Goal: Task Accomplishment & Management: Use online tool/utility

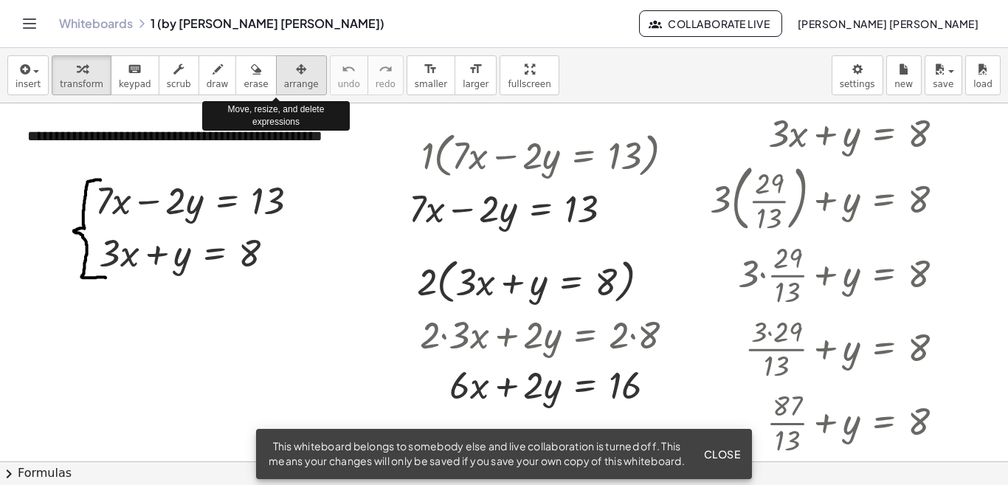
click at [286, 86] on span "arrange" at bounding box center [301, 84] width 35 height 10
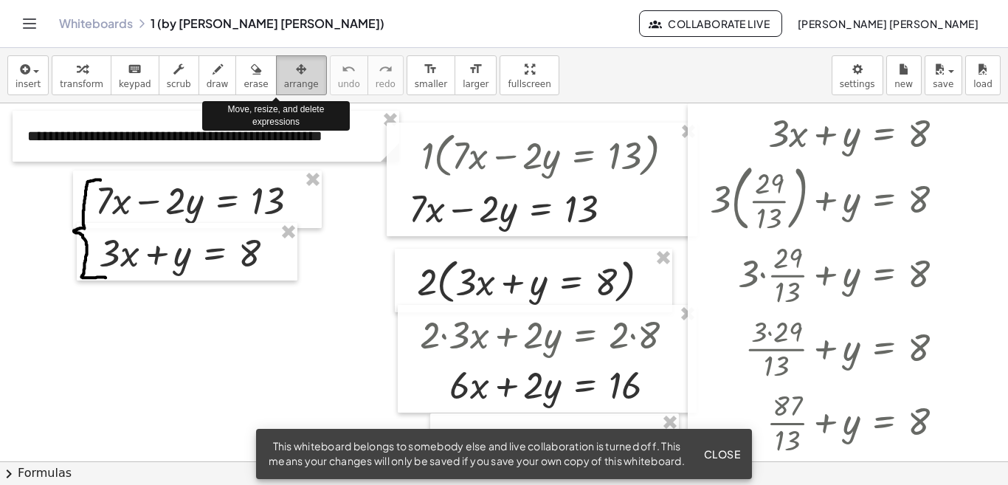
click at [286, 86] on span "arrange" at bounding box center [301, 84] width 35 height 10
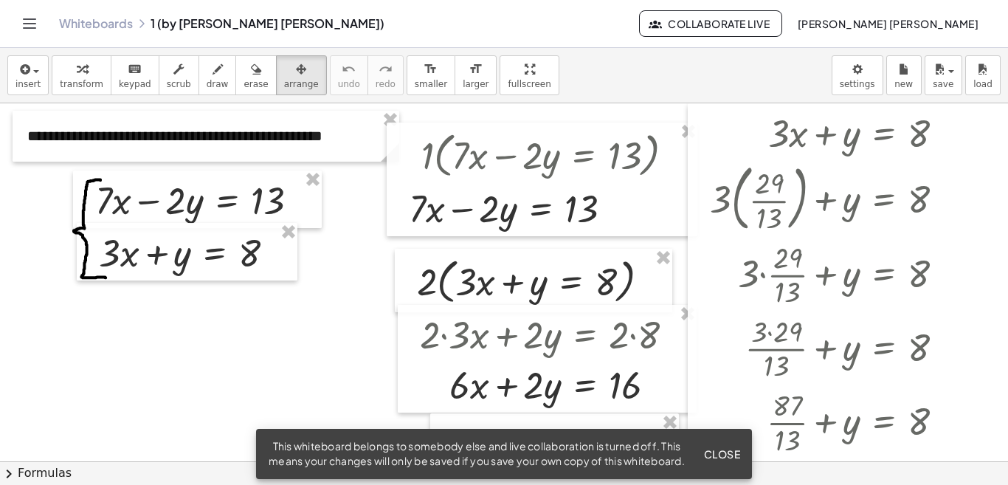
drag, startPoint x: 496, startPoint y: 83, endPoint x: 496, endPoint y: 134, distance: 51.6
click at [496, 134] on div "**********" at bounding box center [504, 266] width 1008 height 437
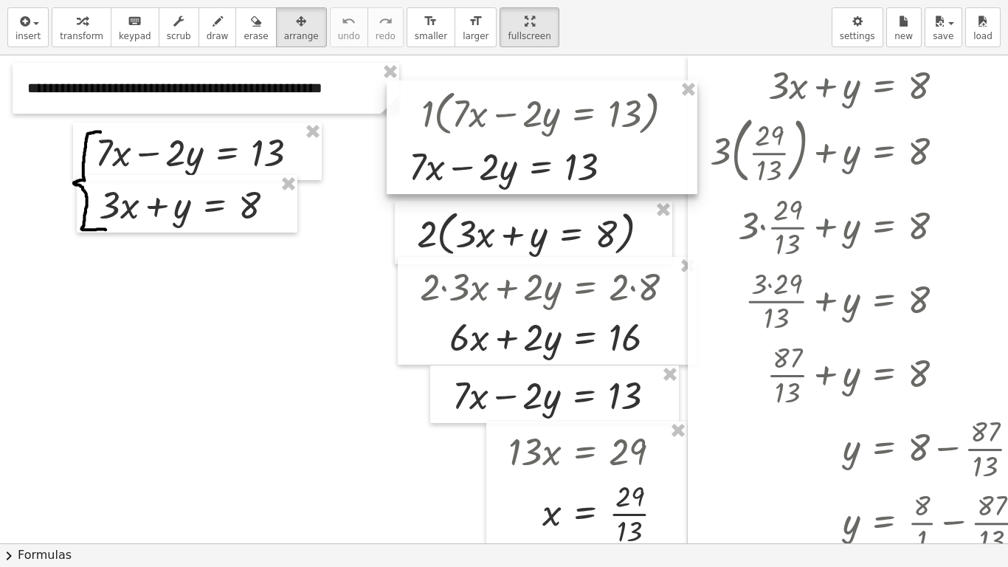
click at [499, 97] on div at bounding box center [542, 137] width 311 height 114
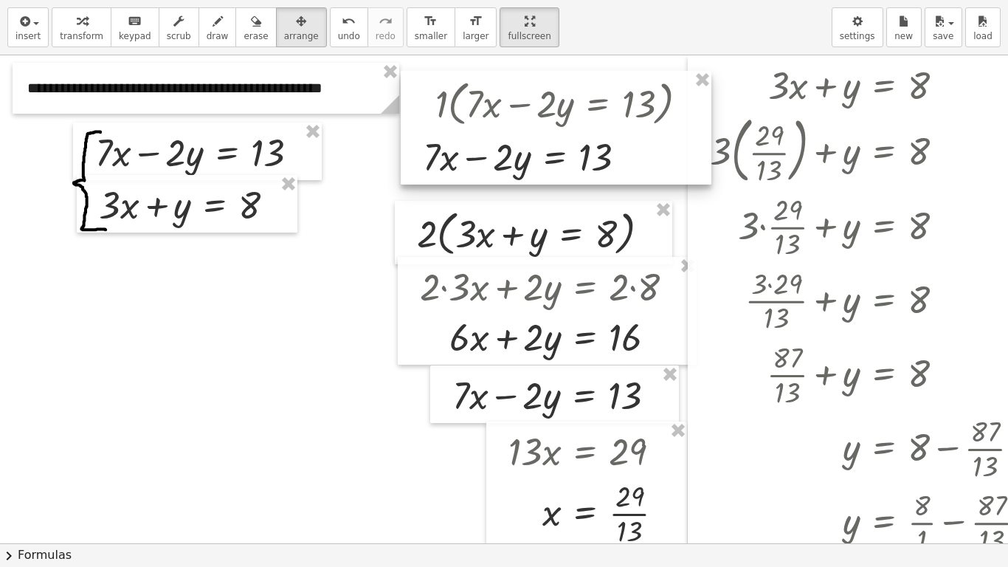
drag, startPoint x: 631, startPoint y: 154, endPoint x: 647, endPoint y: 146, distance: 17.5
click at [647, 146] on div at bounding box center [556, 128] width 311 height 114
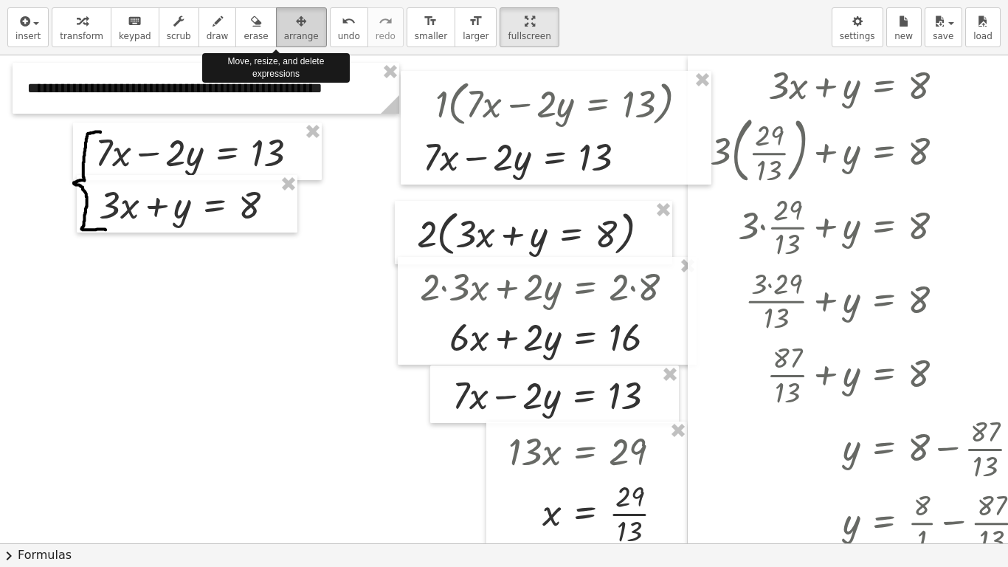
click at [284, 28] on div "button" at bounding box center [301, 21] width 35 height 18
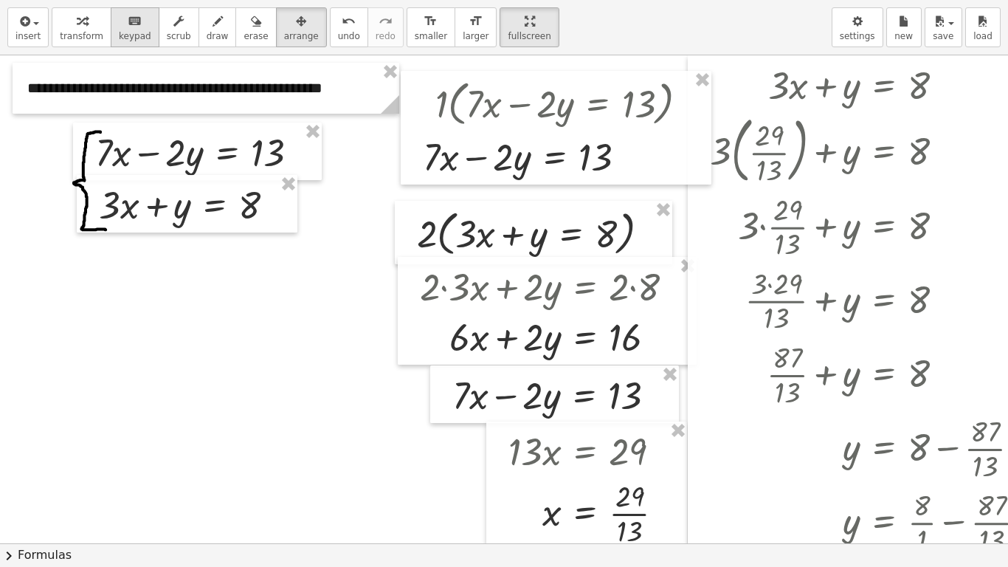
click at [80, 21] on icon "button" at bounding box center [82, 22] width 10 height 18
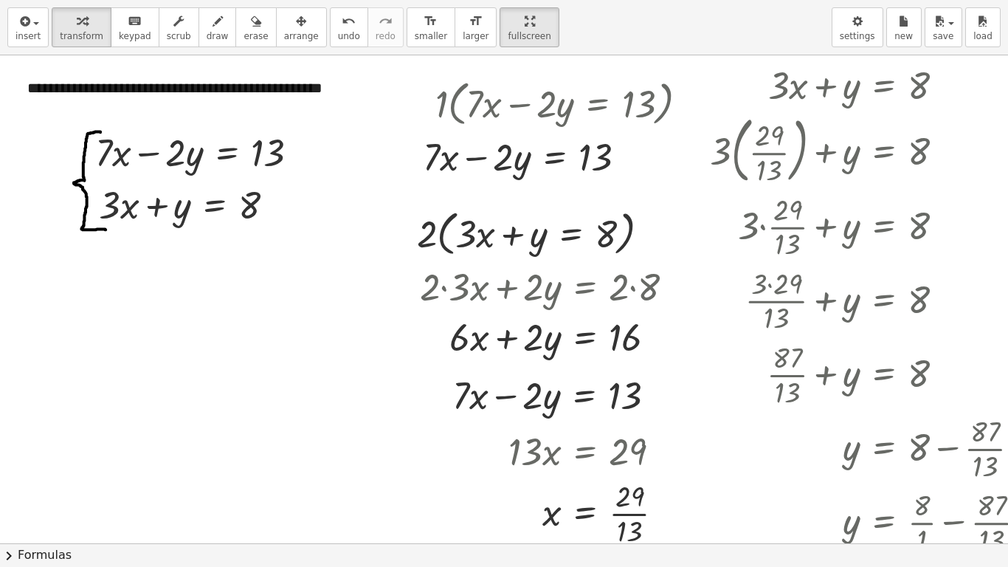
click at [480, 0] on html "**********" at bounding box center [504, 283] width 1008 height 567
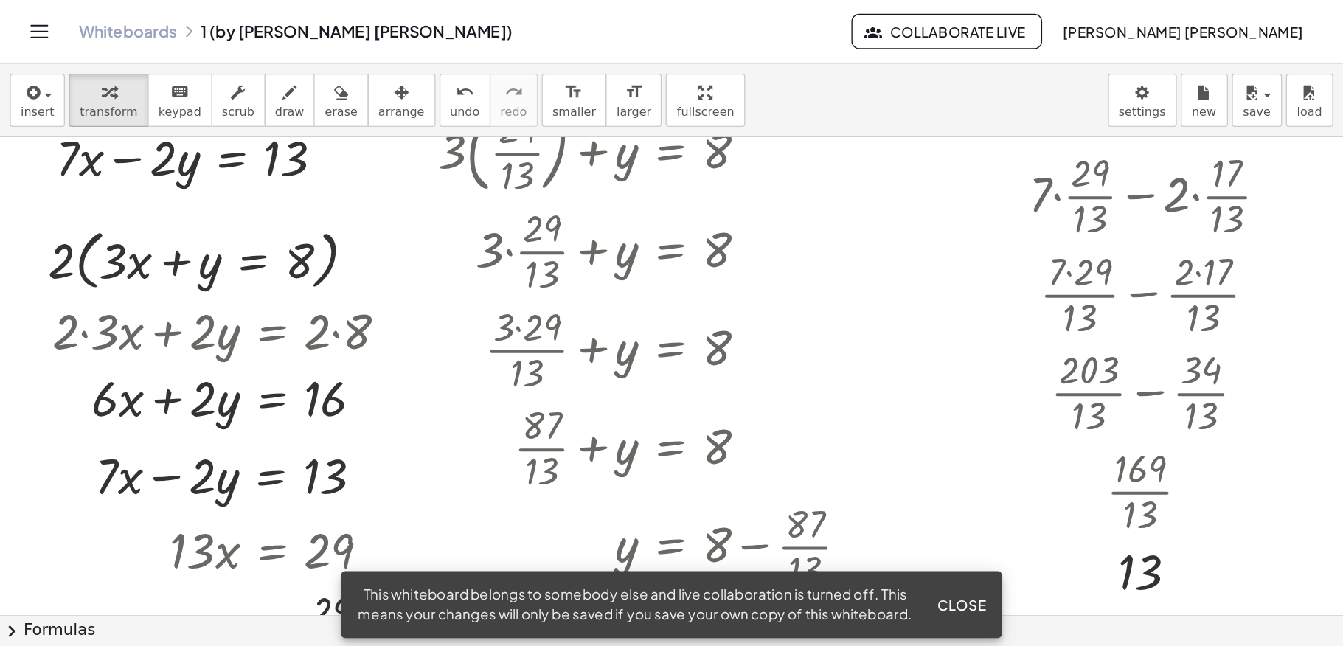
scroll to position [0, 393]
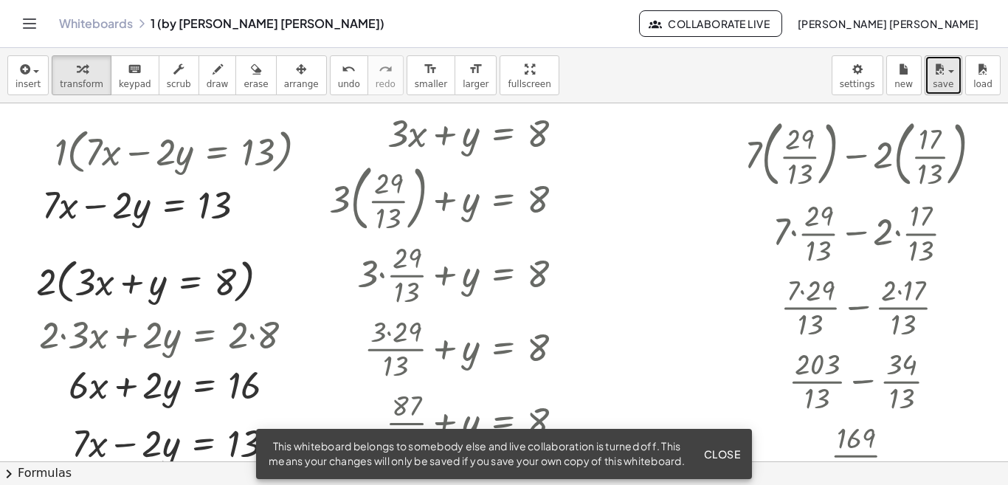
click at [943, 92] on button "save" at bounding box center [943, 75] width 38 height 40
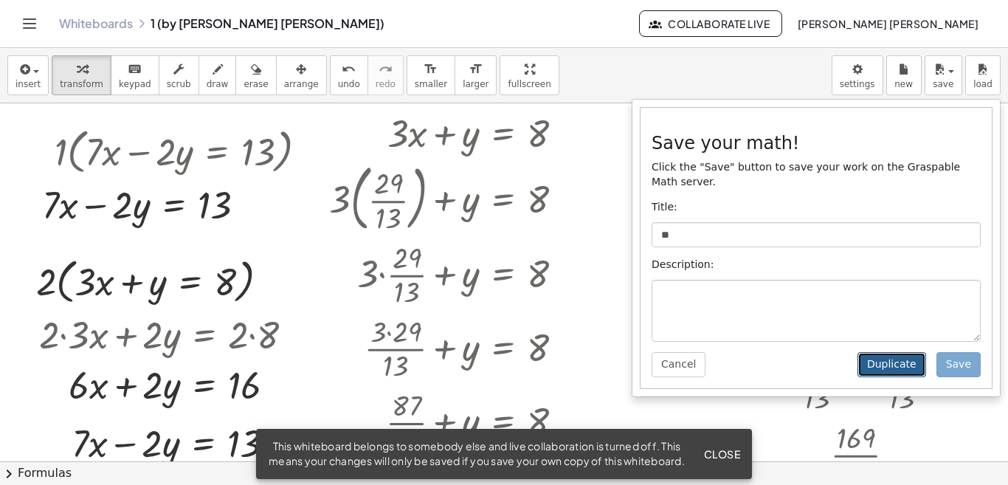
click at [904, 361] on button "Duplicate" at bounding box center [891, 364] width 69 height 25
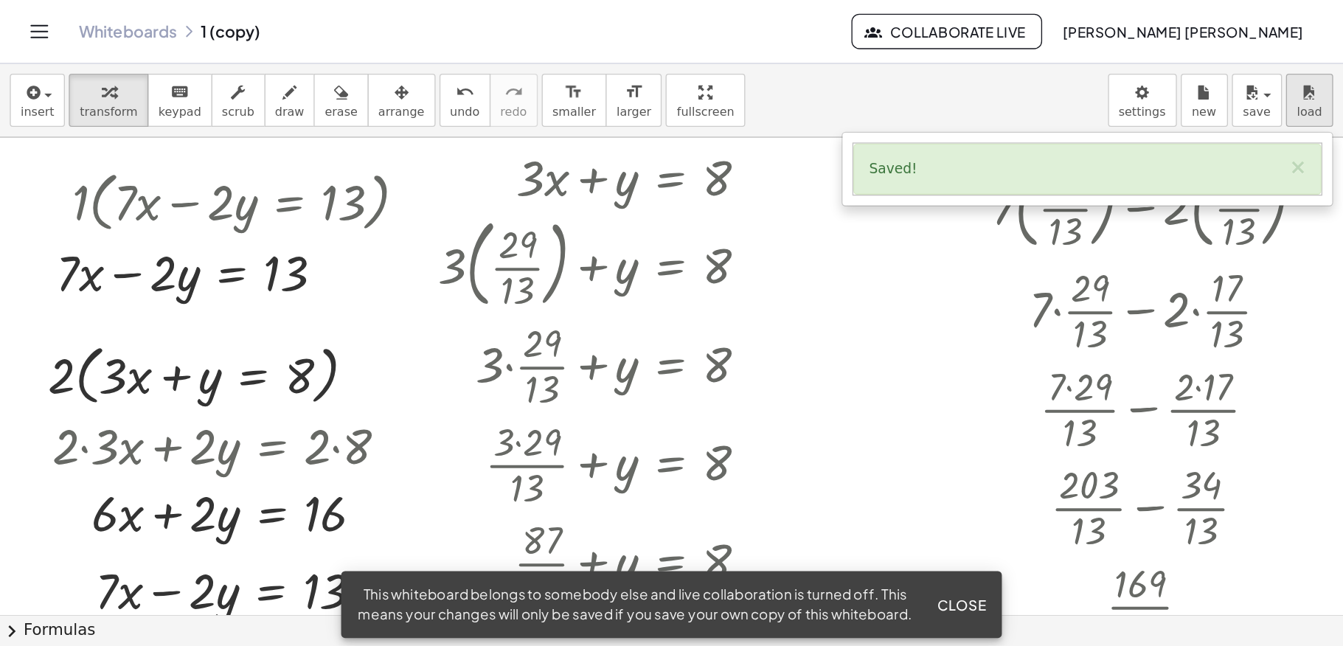
scroll to position [0, 60]
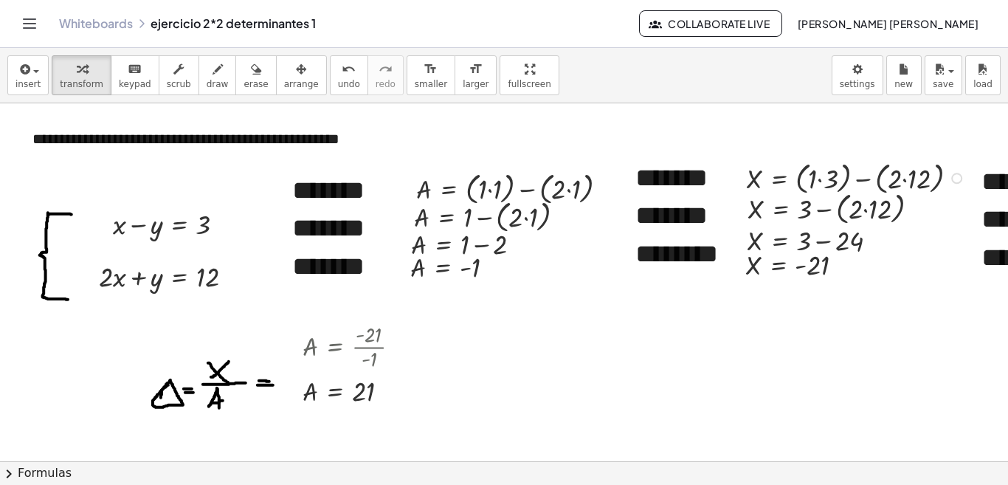
scroll to position [33, 130]
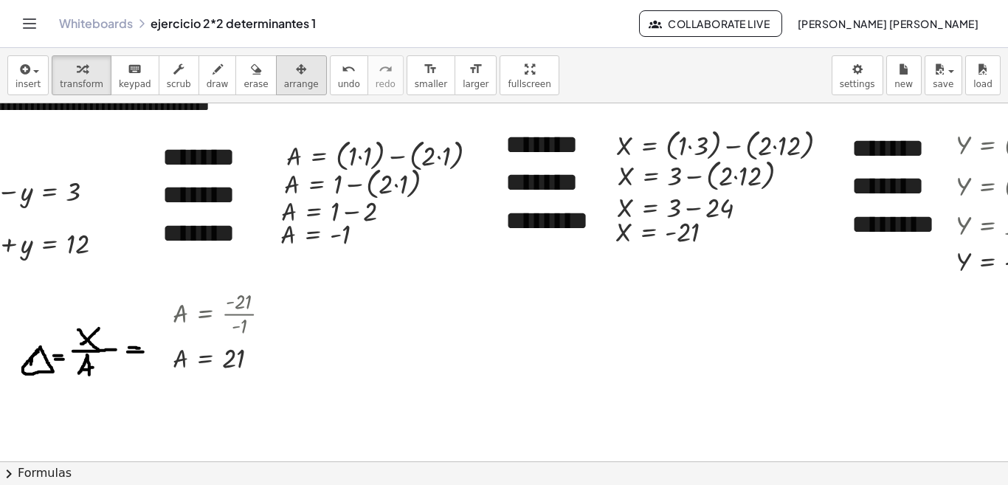
click at [285, 79] on span "arrange" at bounding box center [301, 84] width 35 height 10
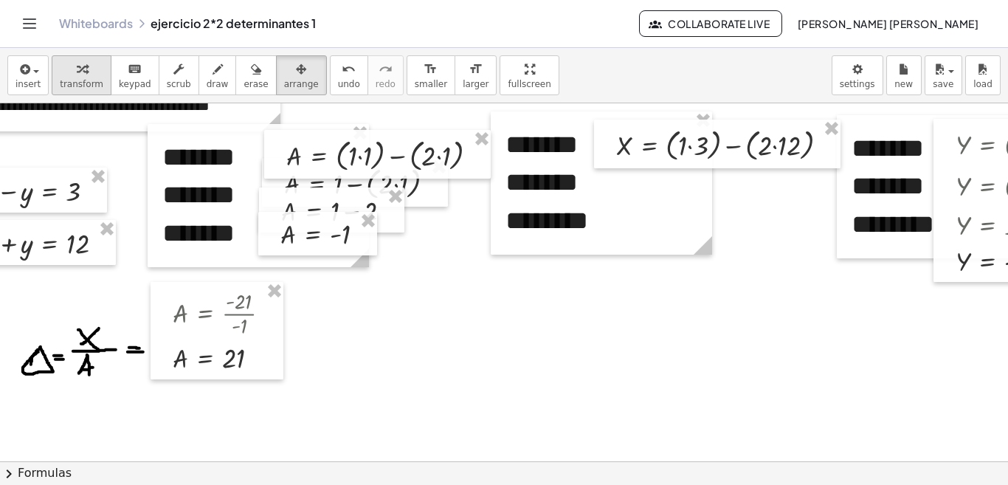
click at [61, 81] on span "transform" at bounding box center [82, 84] width 44 height 10
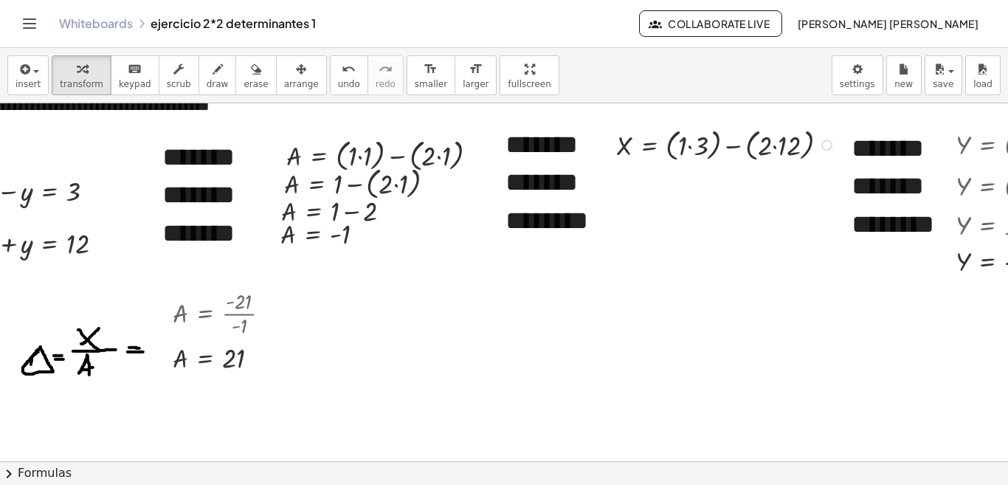
click at [825, 144] on div at bounding box center [826, 144] width 11 height 11
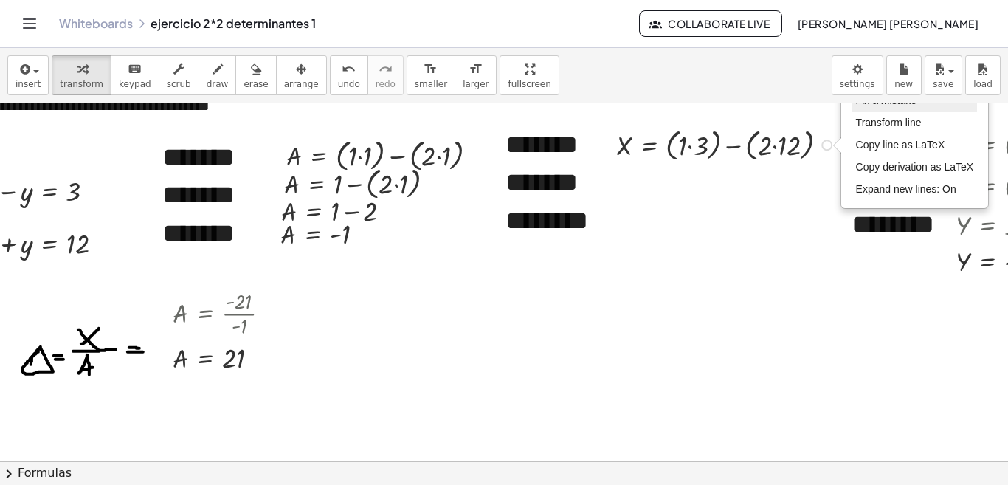
click at [879, 104] on span "Fix a mistake" at bounding box center [886, 100] width 60 height 12
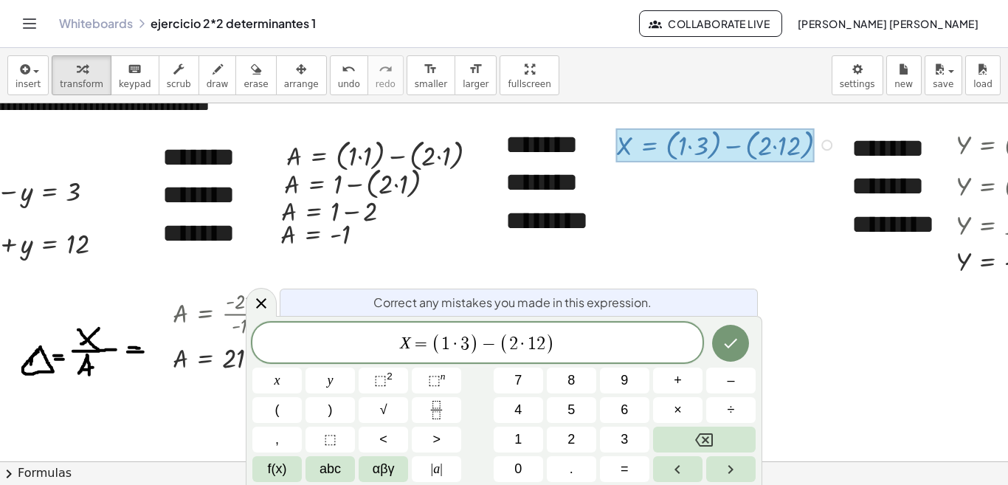
click at [467, 344] on span "3" at bounding box center [464, 344] width 9 height 18
click at [548, 344] on span "2" at bounding box center [545, 344] width 9 height 18
click at [724, 342] on icon "Done" at bounding box center [730, 343] width 18 height 18
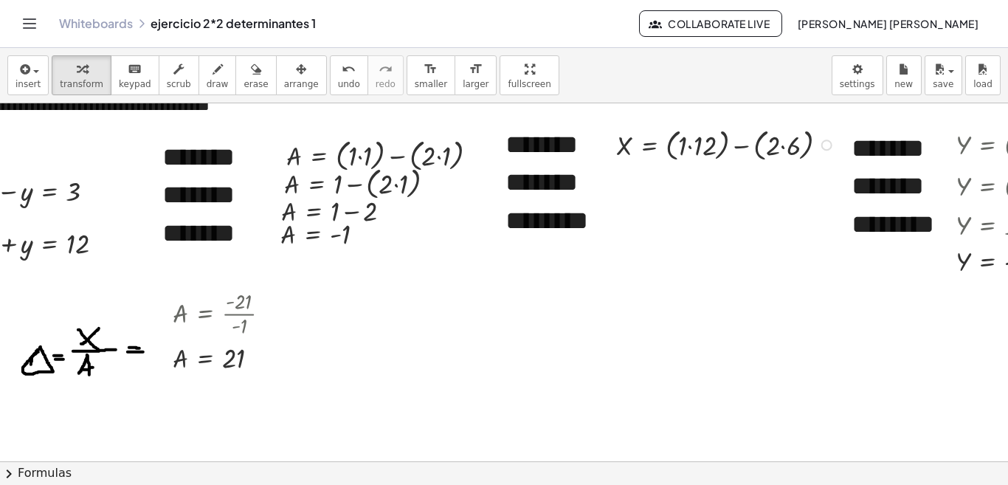
click at [687, 144] on div at bounding box center [728, 143] width 238 height 41
click at [687, 144] on div at bounding box center [708, 143] width 198 height 41
drag, startPoint x: 783, startPoint y: 147, endPoint x: 777, endPoint y: 209, distance: 62.2
click at [777, 209] on div "X = + ( · 1 · 12 ) − ( · 2 · 6 ) X = + 12 − ( · 2 · 6 ) Fix a mistake Transform…" at bounding box center [717, 164] width 246 height 90
click at [743, 186] on div at bounding box center [728, 184] width 238 height 41
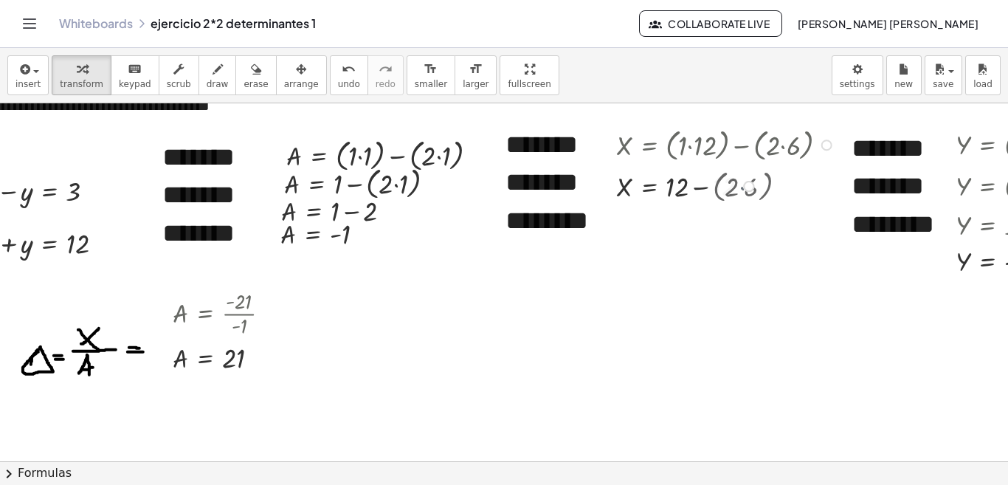
click at [743, 187] on div at bounding box center [748, 186] width 11 height 11
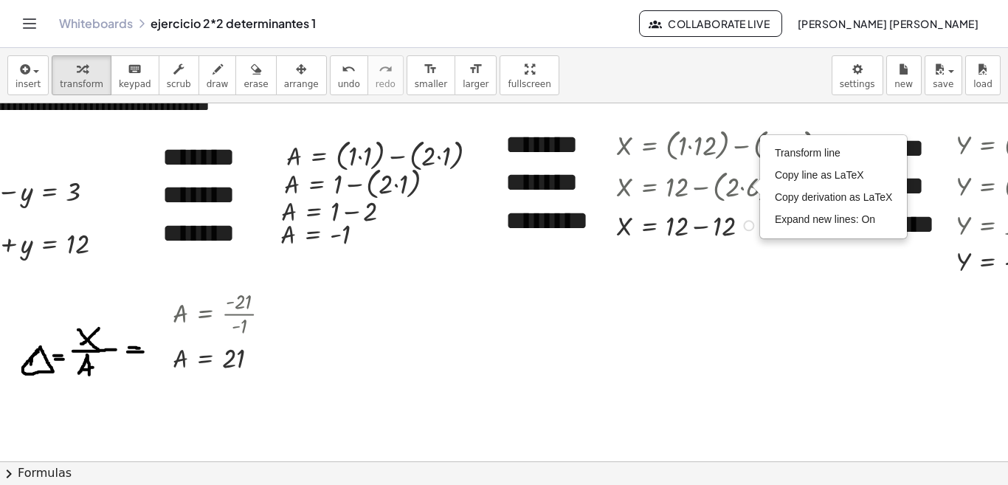
drag, startPoint x: 746, startPoint y: 187, endPoint x: 742, endPoint y: 240, distance: 54.0
click at [649, 226] on div "X = + 12 − 12 Fix a mistake Transform line Copy line as LaTeX Copy derivation a…" at bounding box center [649, 226] width 0 height 0
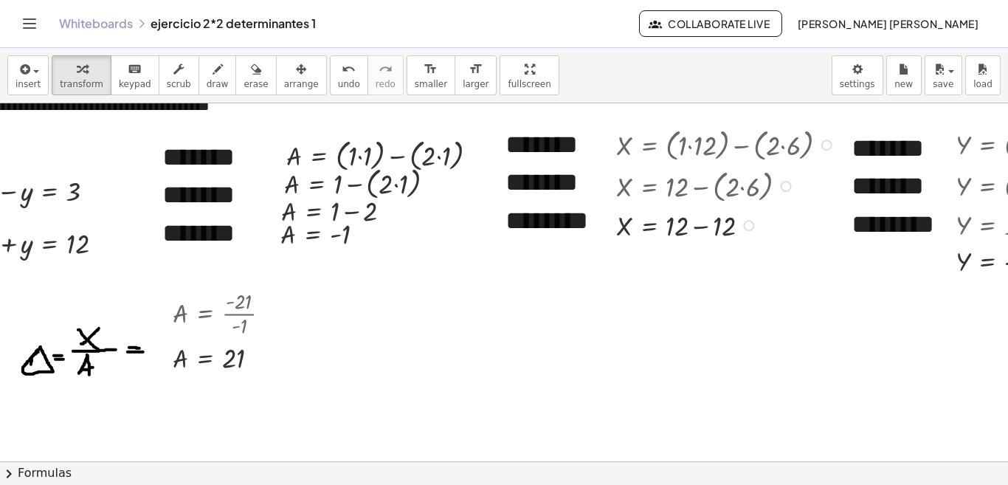
click at [700, 229] on div at bounding box center [728, 225] width 238 height 38
click at [818, 147] on div at bounding box center [728, 143] width 238 height 41
click at [825, 146] on div at bounding box center [826, 144] width 11 height 11
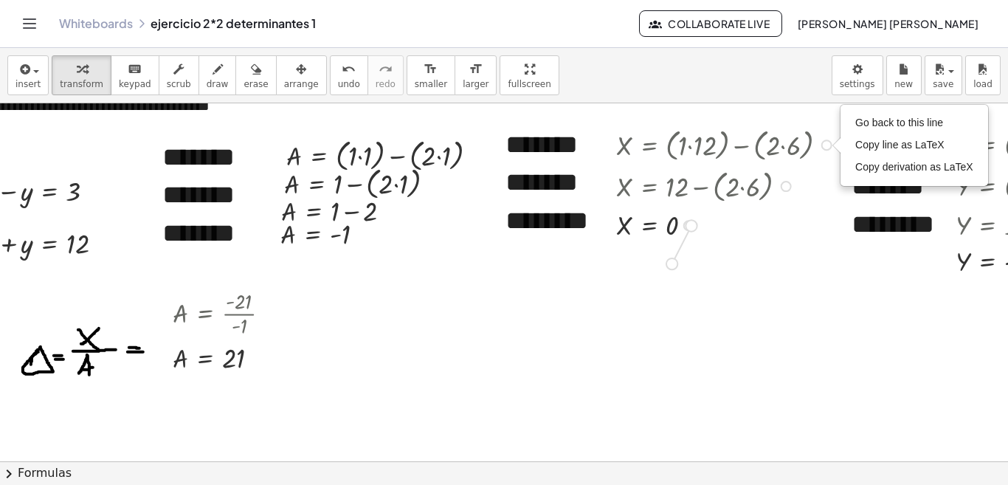
drag, startPoint x: 692, startPoint y: 225, endPoint x: 673, endPoint y: 261, distance: 40.6
click at [673, 261] on div "**********" at bounding box center [523, 428] width 1306 height 716
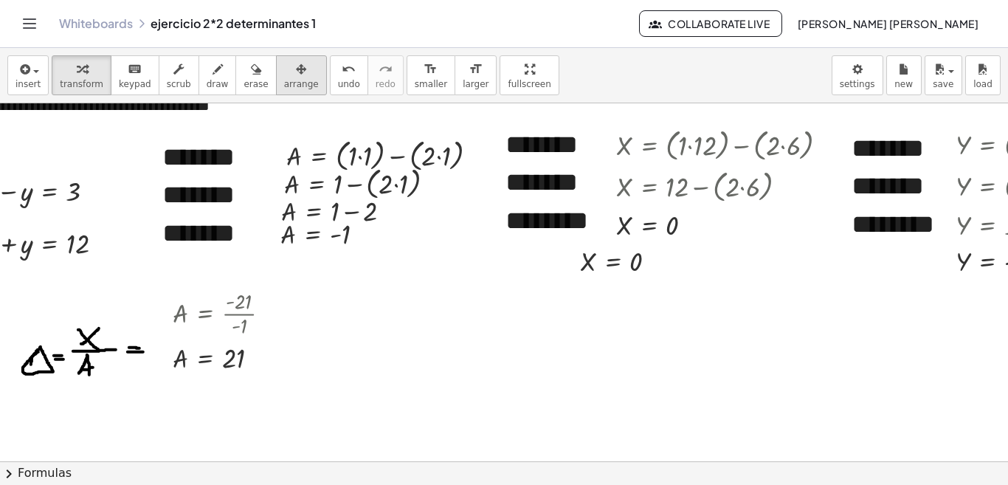
click at [284, 80] on span "arrange" at bounding box center [301, 84] width 35 height 10
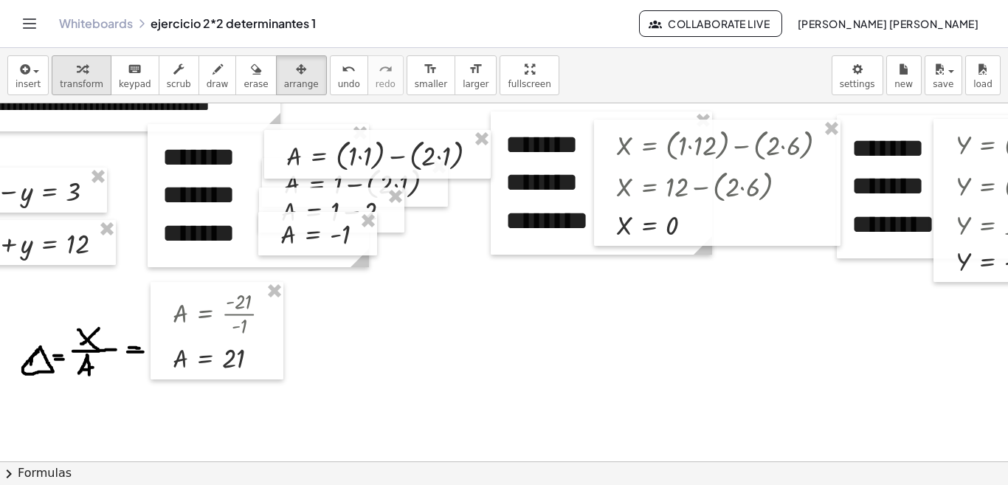
click at [72, 79] on span "transform" at bounding box center [82, 84] width 44 height 10
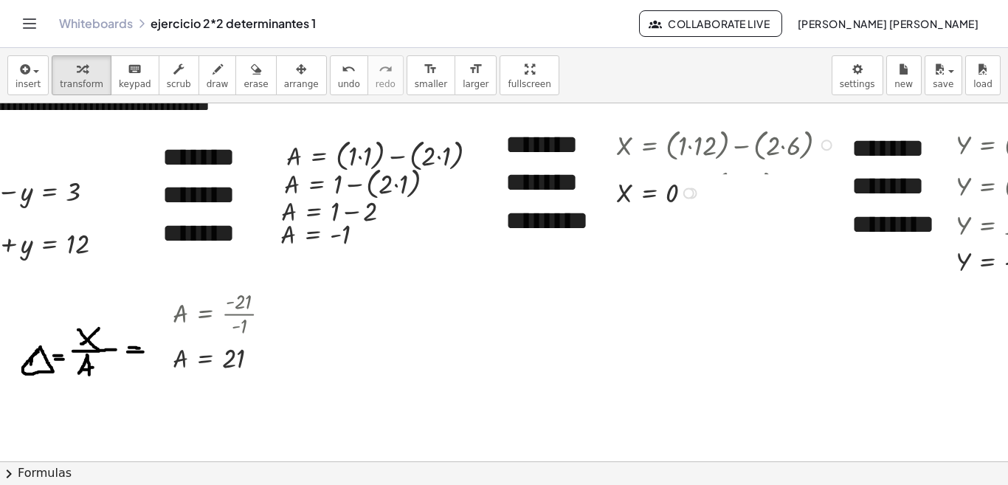
drag, startPoint x: 692, startPoint y: 225, endPoint x: 690, endPoint y: 179, distance: 46.5
click at [649, 193] on div "X = 0 Fix a mistake Transform line Copy line as LaTeX Copy derivation as LaTeX …" at bounding box center [649, 193] width 0 height 0
drag, startPoint x: 691, startPoint y: 185, endPoint x: 698, endPoint y: 243, distance: 58.7
click at [649, 228] on div "X = 0 Fix a mistake Transform line Copy line as LaTeX Copy derivation as LaTeX …" at bounding box center [649, 228] width 0 height 0
click at [330, 77] on button "undo undo" at bounding box center [349, 75] width 38 height 40
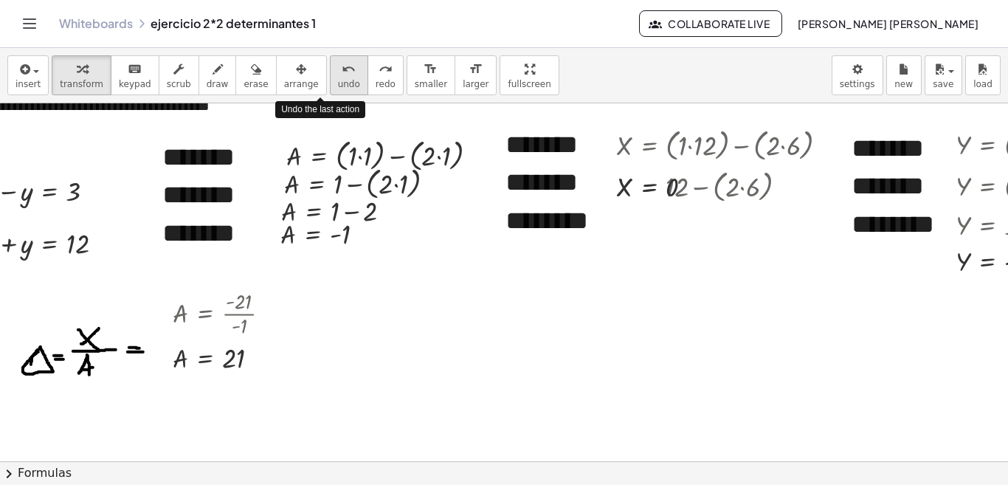
click at [330, 77] on button "undo undo" at bounding box center [349, 75] width 38 height 40
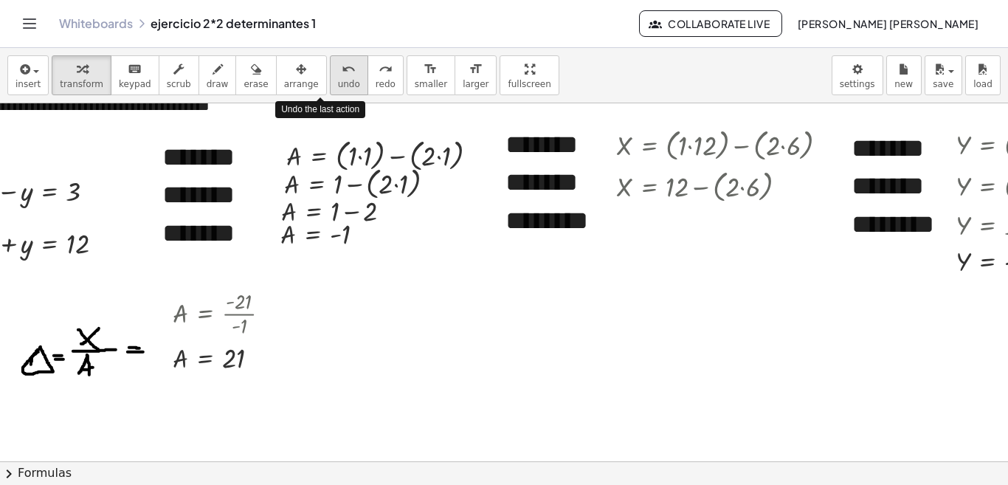
click at [330, 77] on button "undo undo" at bounding box center [349, 75] width 38 height 40
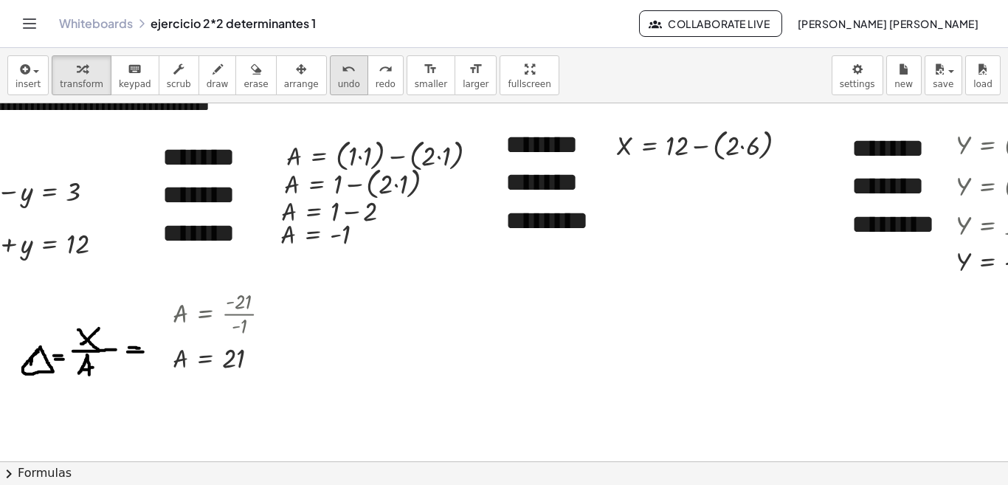
click at [338, 80] on span "undo" at bounding box center [349, 84] width 22 height 10
click at [828, 147] on div "Go back to this line Copy line as LaTeX Copy derivation as LaTeX" at bounding box center [826, 144] width 11 height 11
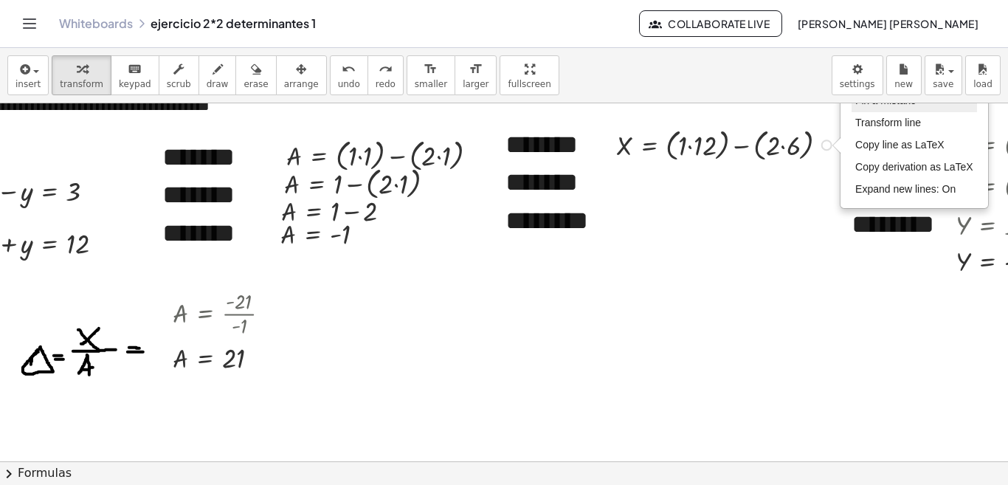
click at [890, 106] on span "Fix a mistake" at bounding box center [885, 100] width 60 height 12
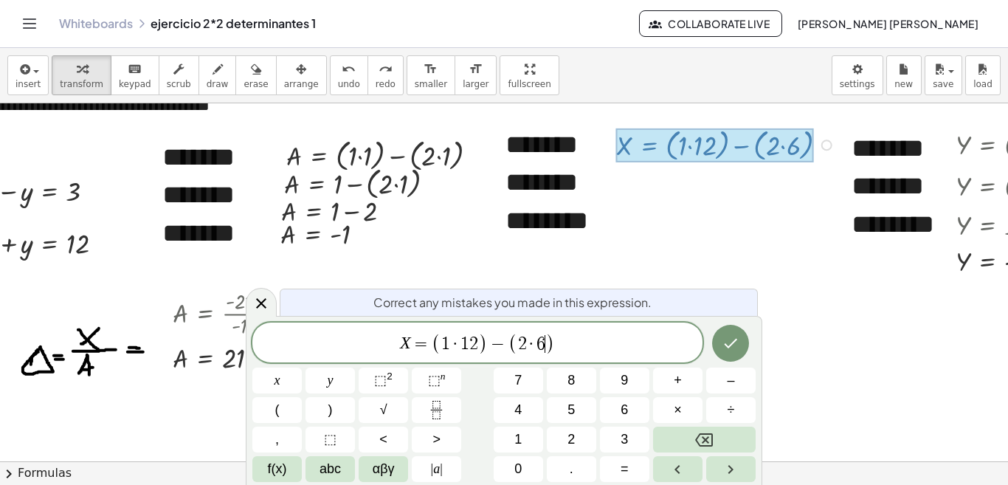
click at [544, 344] on span "6" at bounding box center [540, 344] width 9 height 18
click at [730, 345] on icon "Done" at bounding box center [730, 344] width 13 height 10
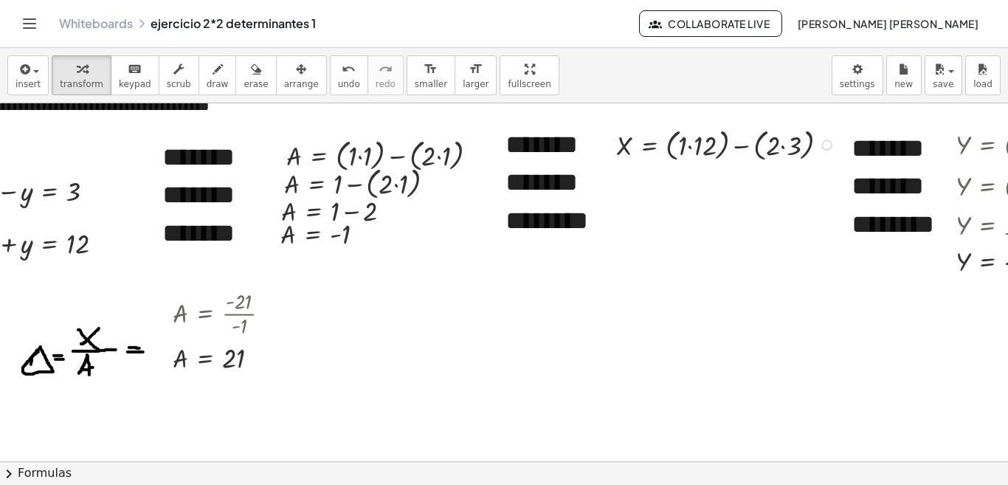
click at [692, 150] on div at bounding box center [728, 143] width 238 height 41
drag, startPoint x: 783, startPoint y: 145, endPoint x: 775, endPoint y: 204, distance: 59.6
click at [649, 184] on div "X = + − ( · 2 · 3 ) 12 Fix a mistake Transform line Copy line as LaTeX Copy der…" at bounding box center [649, 184] width 0 height 0
click at [741, 190] on div at bounding box center [728, 184] width 238 height 41
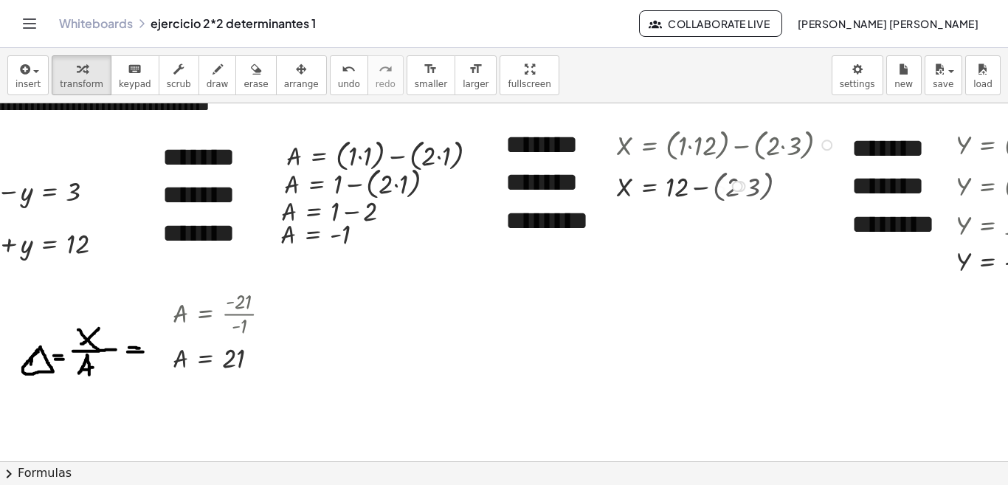
click at [741, 190] on div at bounding box center [737, 186] width 11 height 11
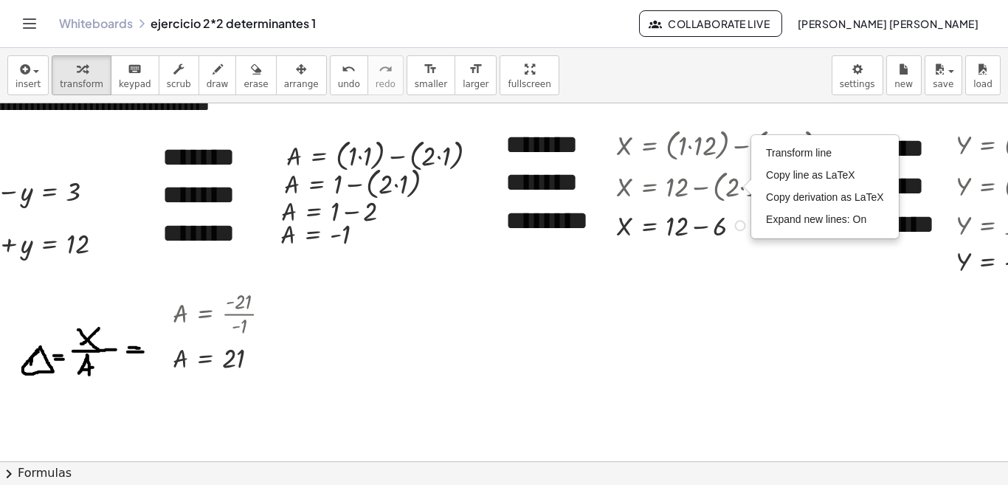
drag, startPoint x: 741, startPoint y: 187, endPoint x: 730, endPoint y: 258, distance: 71.8
click at [730, 258] on div "**********" at bounding box center [523, 428] width 1306 height 716
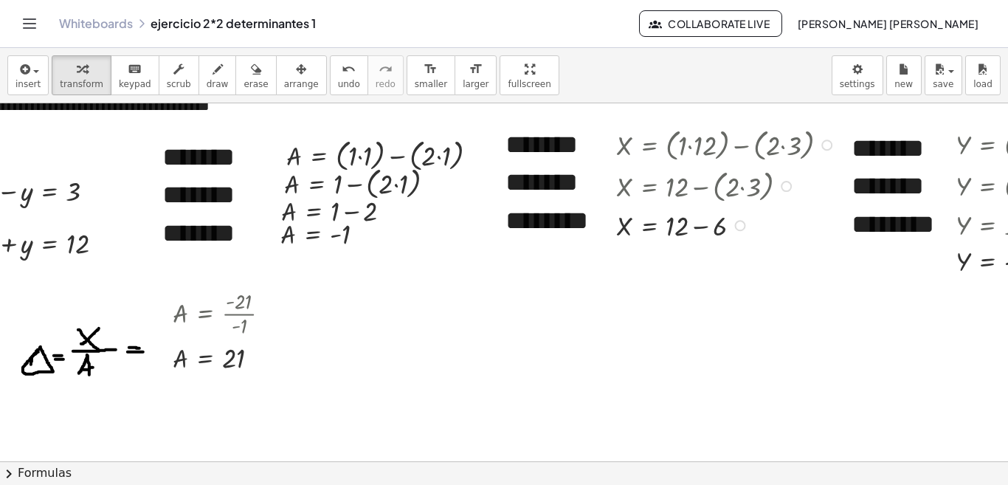
click at [702, 223] on div at bounding box center [728, 225] width 238 height 38
drag, startPoint x: 690, startPoint y: 228, endPoint x: 683, endPoint y: 296, distance: 68.2
click at [683, 296] on div "**********" at bounding box center [523, 428] width 1306 height 716
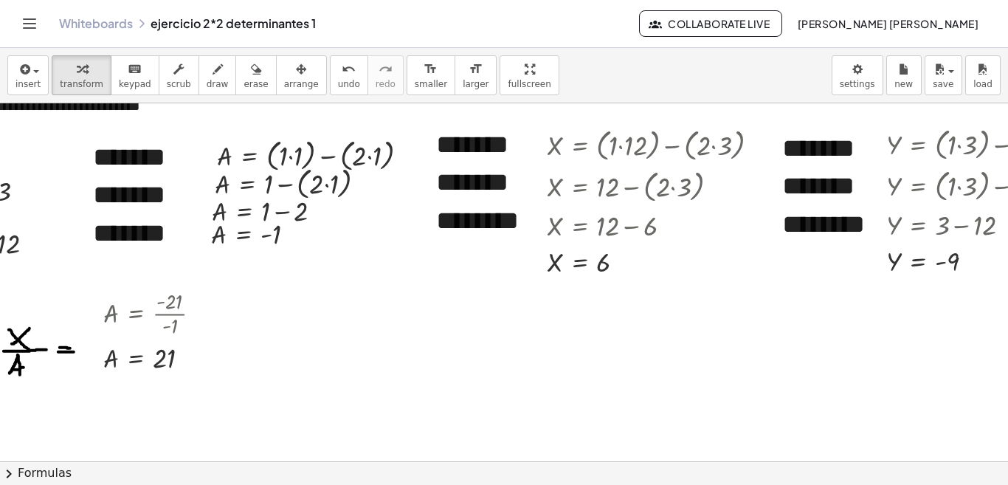
scroll to position [33, 315]
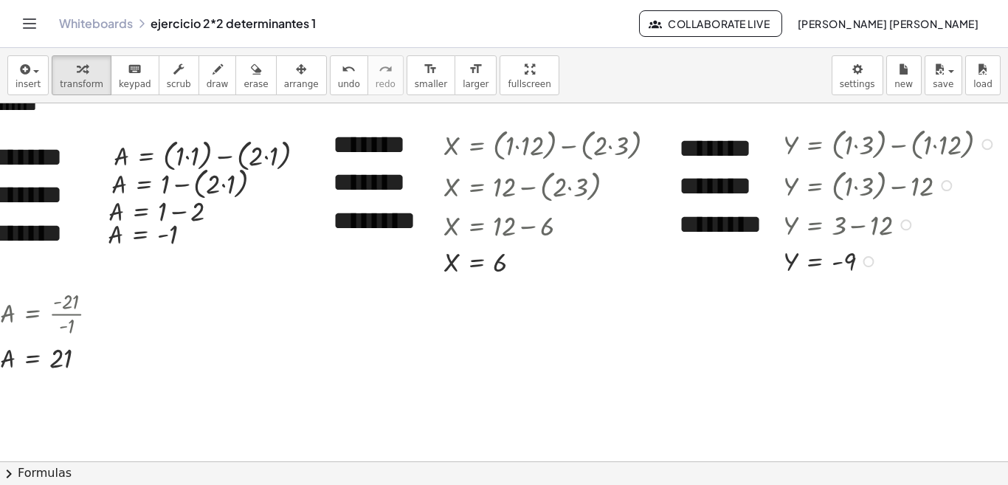
click at [849, 149] on div at bounding box center [891, 142] width 232 height 41
click at [848, 148] on div at bounding box center [891, 142] width 232 height 41
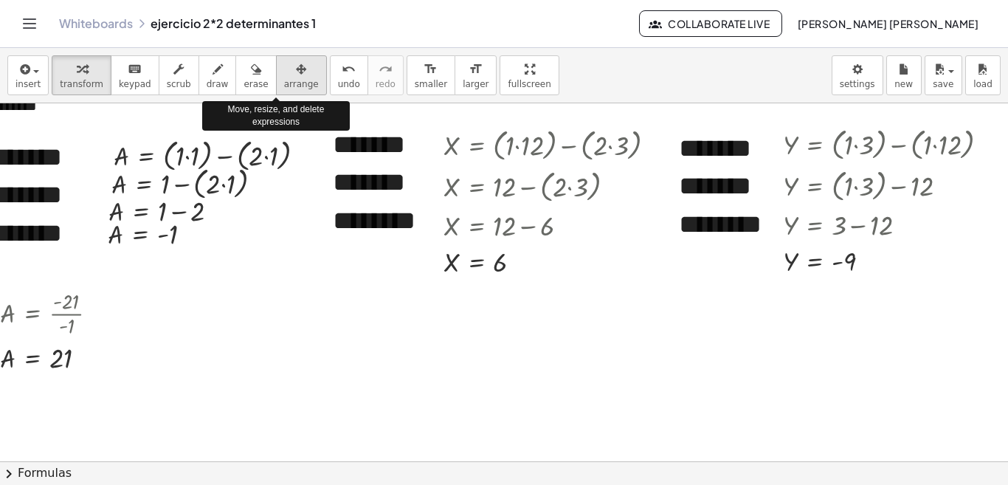
click at [285, 81] on span "arrange" at bounding box center [301, 84] width 35 height 10
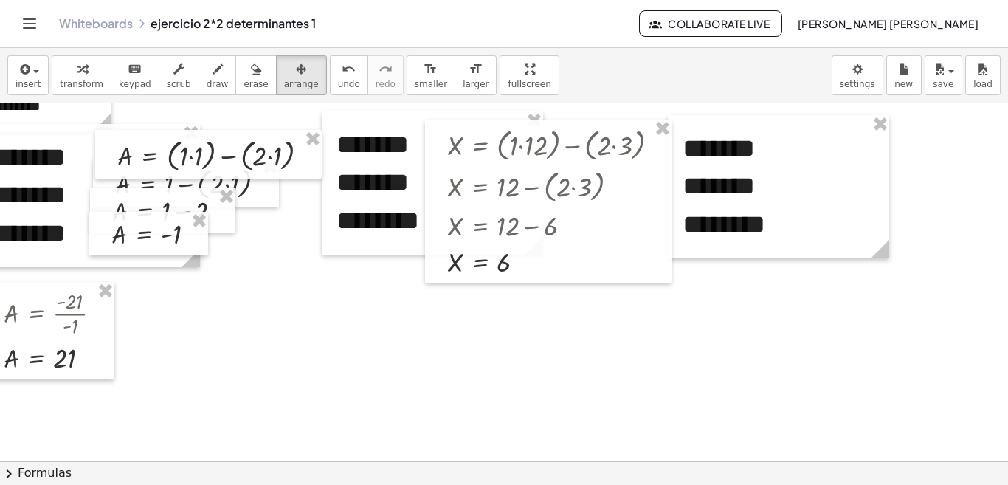
scroll to position [33, 311]
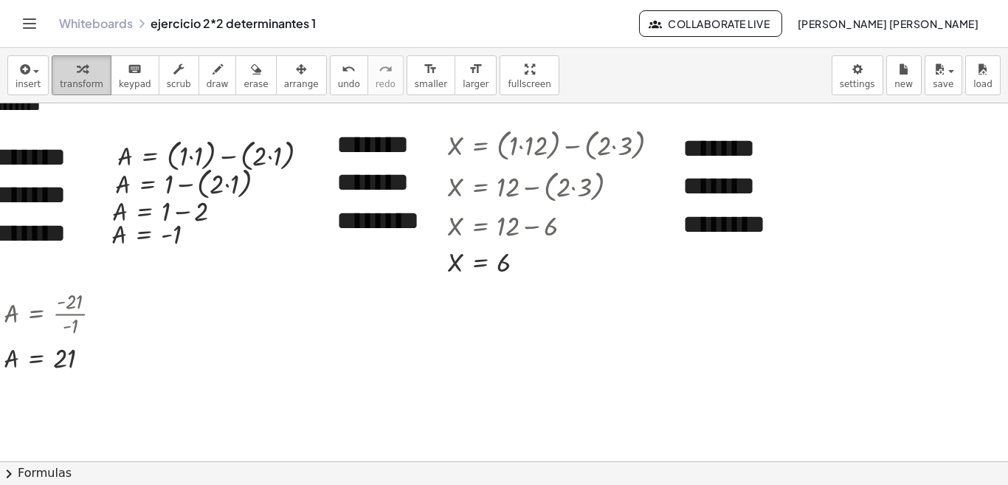
click at [84, 85] on span "transform" at bounding box center [82, 84] width 44 height 10
click at [535, 387] on div at bounding box center [354, 428] width 1306 height 716
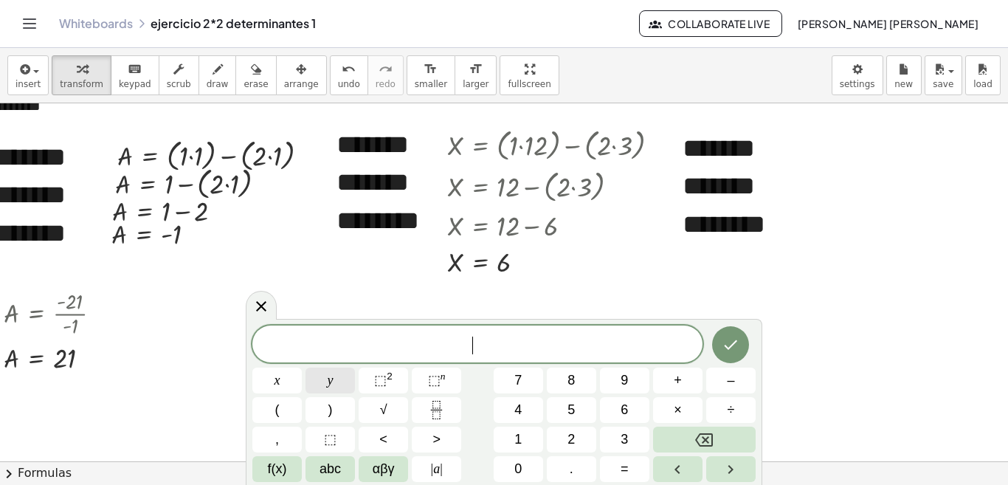
click at [323, 388] on button "y" at bounding box center [329, 380] width 49 height 26
click at [623, 465] on span "=" at bounding box center [624, 469] width 8 height 20
click at [271, 404] on button "(" at bounding box center [276, 410] width 49 height 26
click at [316, 410] on button ")" at bounding box center [329, 410] width 49 height 26
click at [724, 389] on button "–" at bounding box center [730, 380] width 49 height 26
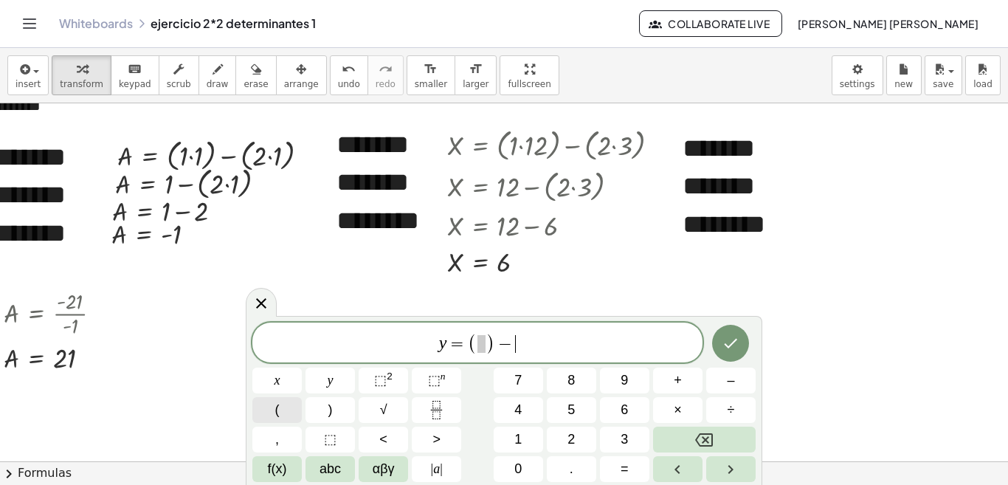
click at [291, 413] on button "(" at bounding box center [276, 410] width 49 height 26
click at [323, 413] on button ")" at bounding box center [329, 410] width 49 height 26
click at [471, 342] on span "​" at bounding box center [468, 344] width 8 height 18
click at [522, 437] on button "1" at bounding box center [517, 439] width 49 height 26
click at [686, 403] on button "×" at bounding box center [677, 410] width 49 height 26
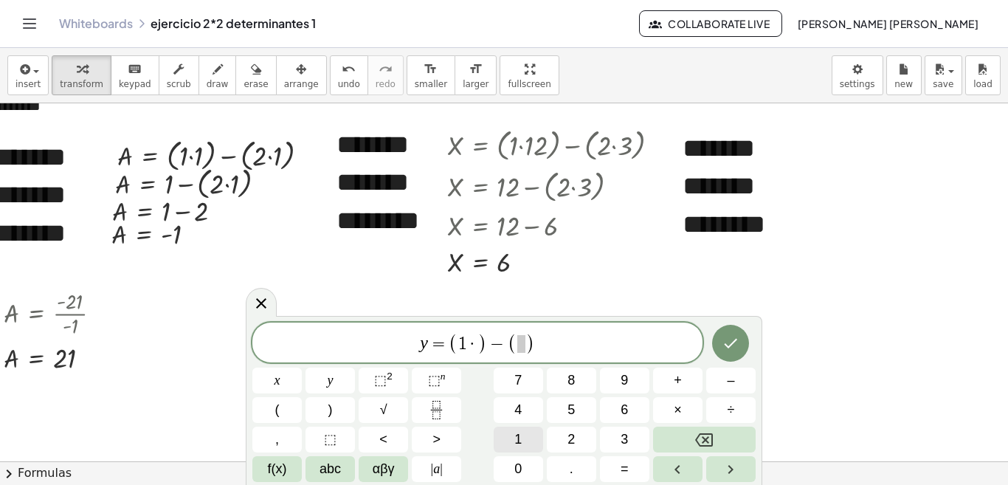
click at [526, 434] on button "1" at bounding box center [517, 439] width 49 height 26
click at [562, 432] on button "2" at bounding box center [571, 439] width 49 height 26
click at [535, 347] on span ")" at bounding box center [539, 343] width 10 height 21
click at [533, 437] on button "1" at bounding box center [517, 439] width 49 height 26
click at [672, 409] on button "×" at bounding box center [677, 410] width 49 height 26
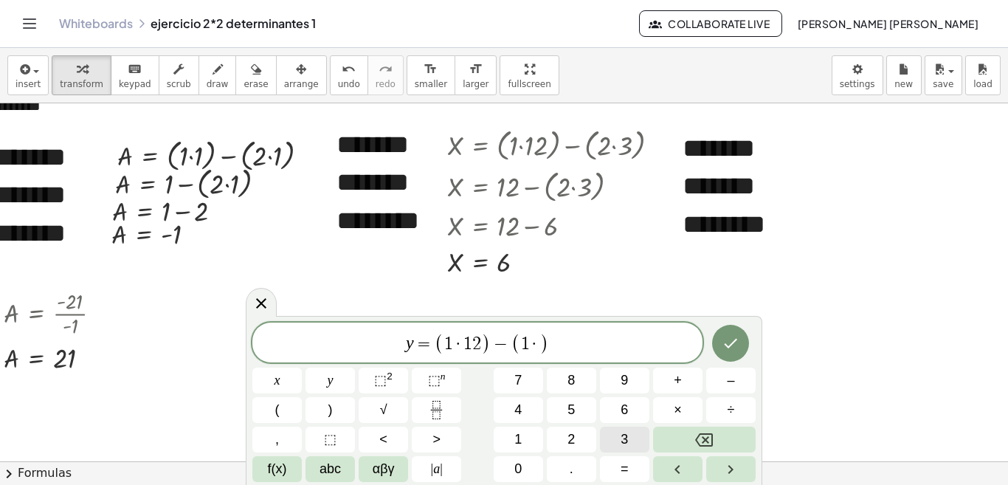
click at [631, 432] on button "3" at bounding box center [624, 439] width 49 height 26
click at [741, 334] on button "Done" at bounding box center [730, 343] width 37 height 37
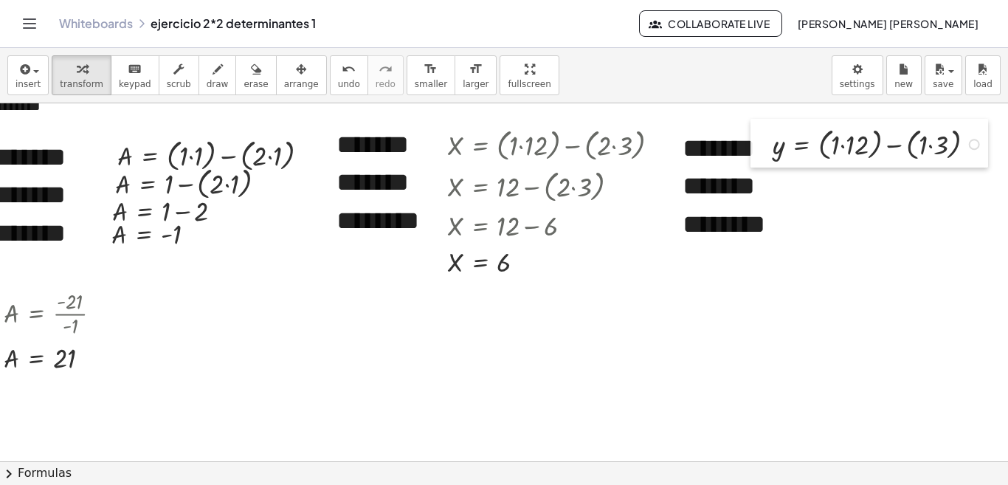
drag, startPoint x: 544, startPoint y: 417, endPoint x: 743, endPoint y: 154, distance: 329.1
click at [750, 148] on div at bounding box center [761, 143] width 22 height 49
click at [831, 145] on div at bounding box center [881, 142] width 229 height 41
click at [831, 145] on div at bounding box center [861, 142] width 189 height 41
drag, startPoint x: 920, startPoint y: 144, endPoint x: 918, endPoint y: 207, distance: 63.5
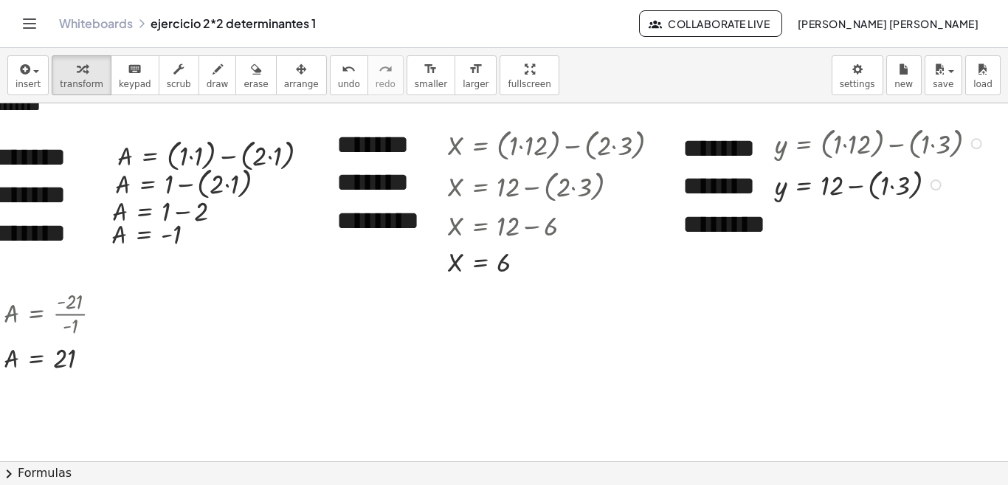
click at [918, 207] on div "y = + ( · 1 · 12 ) − ( · 1 · 3 ) y = + − ( · 1 · 3 ) 12" at bounding box center [871, 163] width 238 height 90
click at [879, 187] on div at bounding box center [881, 183] width 229 height 41
click at [890, 187] on div at bounding box center [895, 184] width 11 height 11
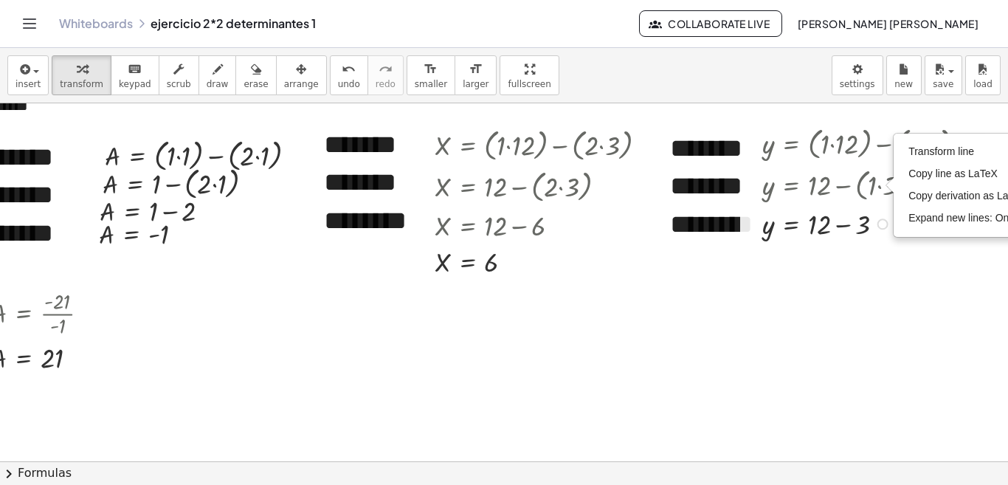
drag, startPoint x: 882, startPoint y: 187, endPoint x: 873, endPoint y: 264, distance: 78.0
click at [873, 264] on div "**********" at bounding box center [342, 428] width 1306 height 716
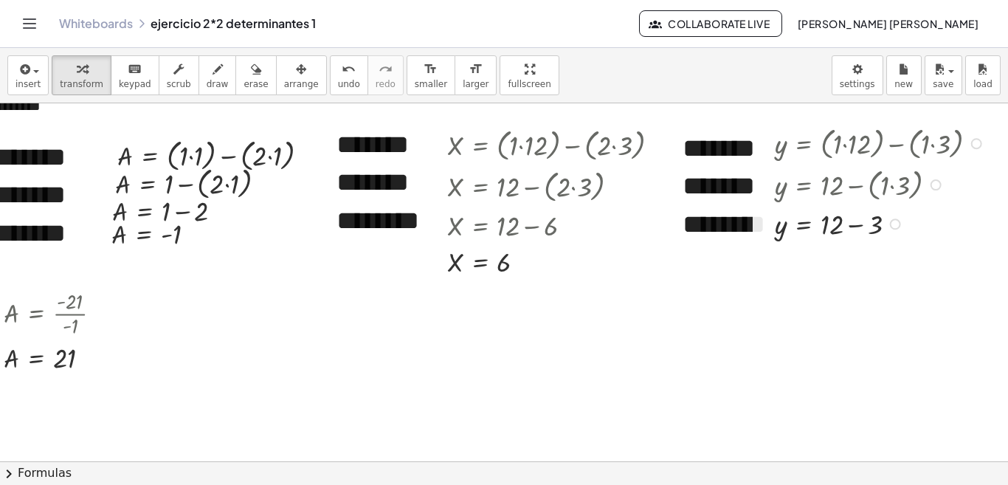
click at [844, 225] on div at bounding box center [881, 223] width 229 height 38
drag, startPoint x: 834, startPoint y: 227, endPoint x: 837, endPoint y: 290, distance: 62.8
click at [837, 290] on div "**********" at bounding box center [354, 428] width 1306 height 716
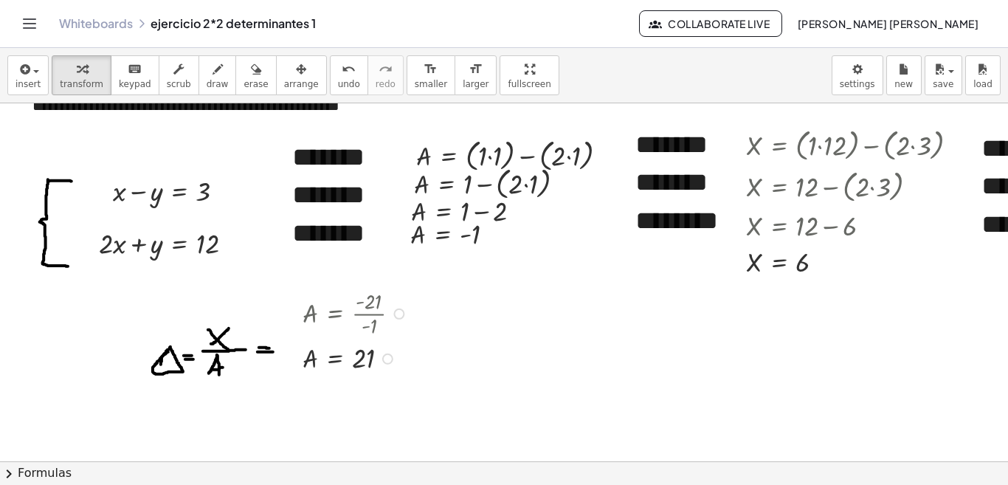
drag, startPoint x: 306, startPoint y: 313, endPoint x: 335, endPoint y: 341, distance: 40.2
click at [335, 314] on div "A = · - 21 · - 1 A = 21" at bounding box center [335, 314] width 0 height 0
click at [296, 66] on icon "button" at bounding box center [301, 69] width 10 height 18
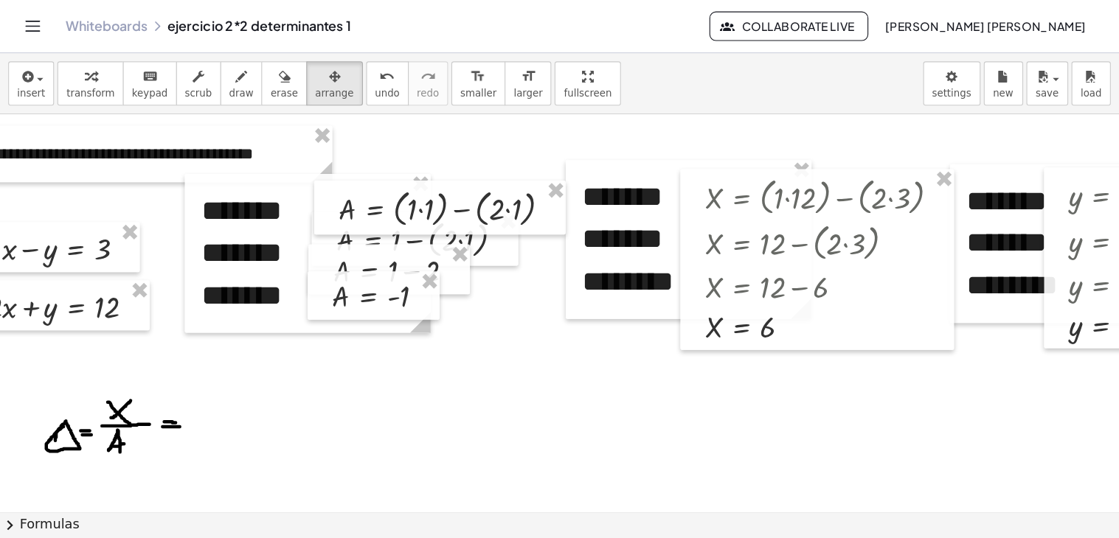
scroll to position [0, 112]
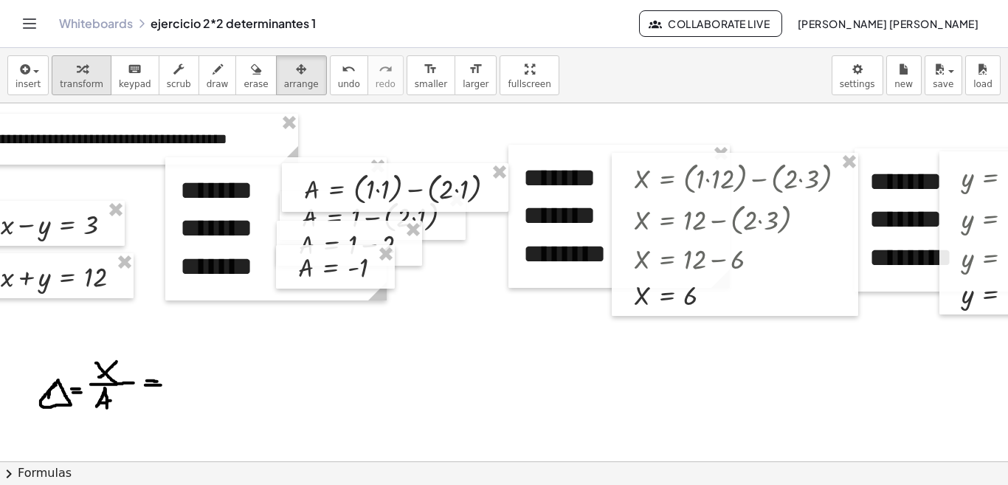
click at [70, 74] on div "button" at bounding box center [82, 69] width 44 height 18
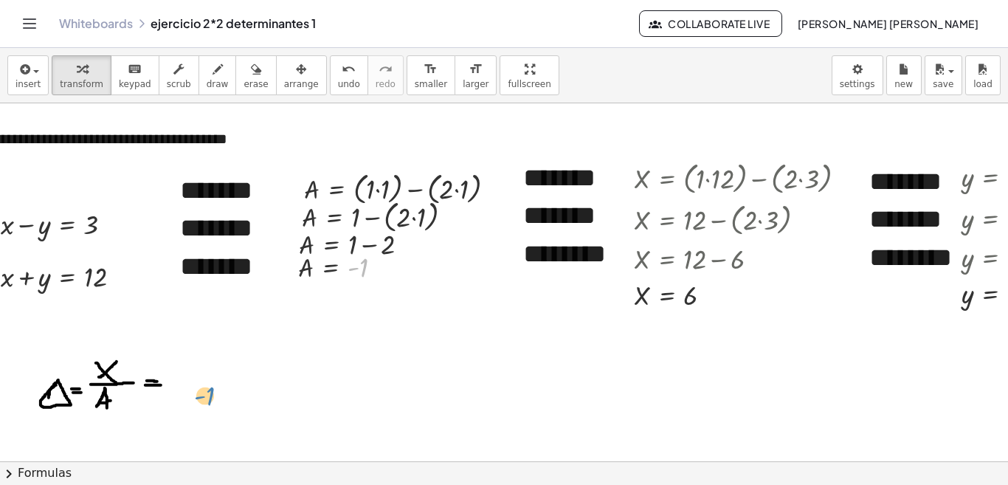
drag, startPoint x: 363, startPoint y: 274, endPoint x: 210, endPoint y: 403, distance: 199.9
drag, startPoint x: 377, startPoint y: 269, endPoint x: 183, endPoint y: 416, distance: 243.7
click at [183, 416] on div "**********" at bounding box center [541, 461] width 1306 height 716
drag, startPoint x: 89, startPoint y: 398, endPoint x: 186, endPoint y: 393, distance: 97.5
click at [186, 393] on div at bounding box center [181, 397] width 22 height 44
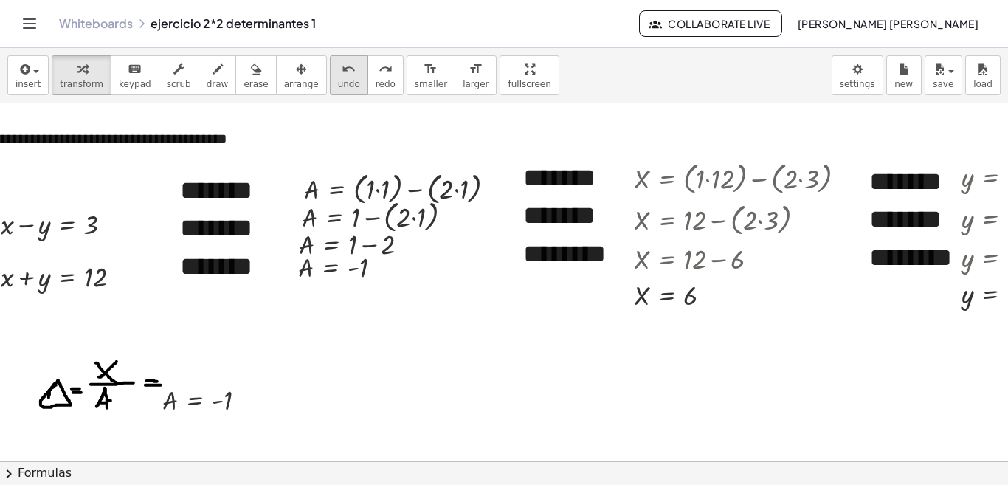
click at [338, 79] on span "undo" at bounding box center [349, 84] width 22 height 10
click at [342, 72] on icon "undo" at bounding box center [349, 69] width 14 height 18
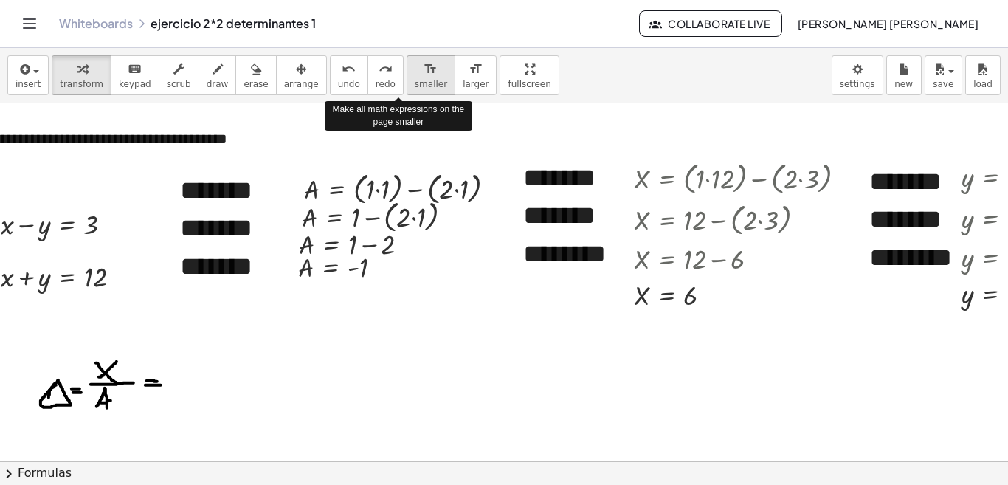
click at [415, 79] on span "smaller" at bounding box center [431, 84] width 32 height 10
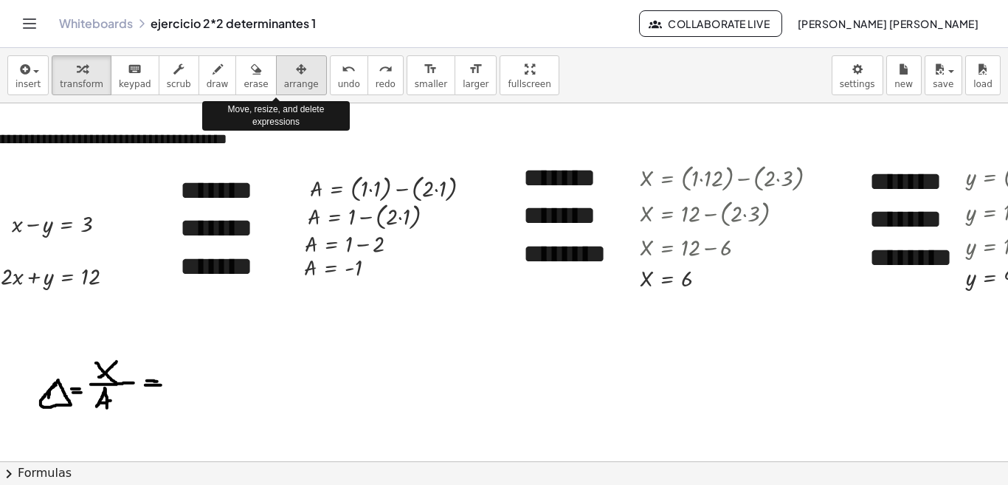
click at [284, 77] on div "button" at bounding box center [301, 69] width 35 height 18
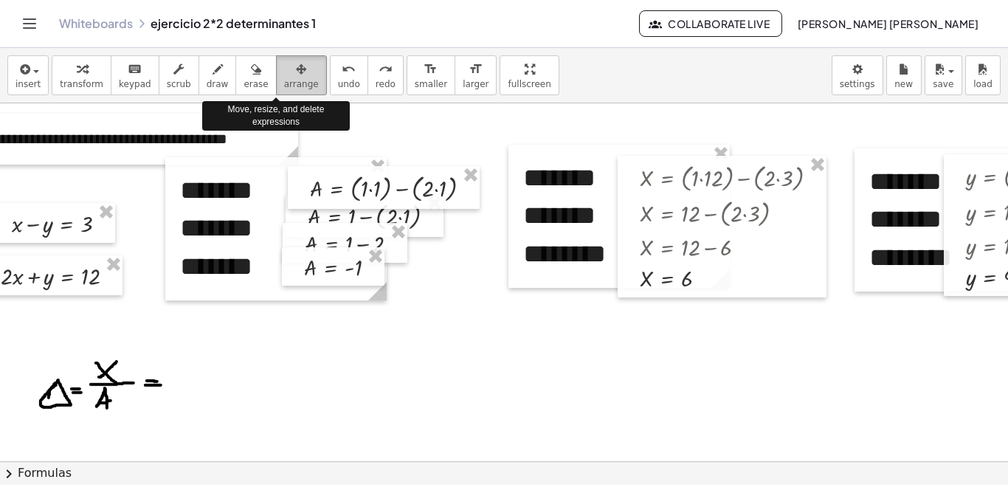
click at [296, 77] on icon "button" at bounding box center [301, 69] width 10 height 18
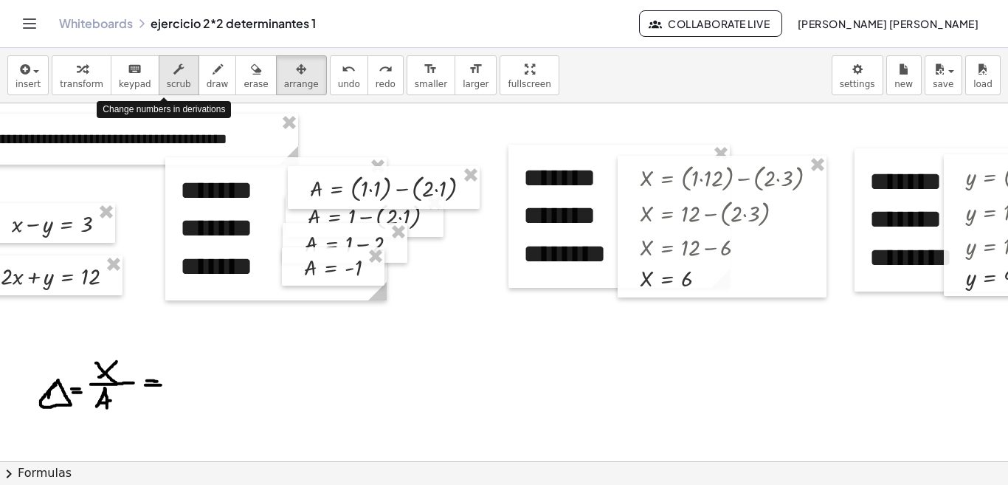
click at [170, 85] on span "scrub" at bounding box center [179, 84] width 24 height 10
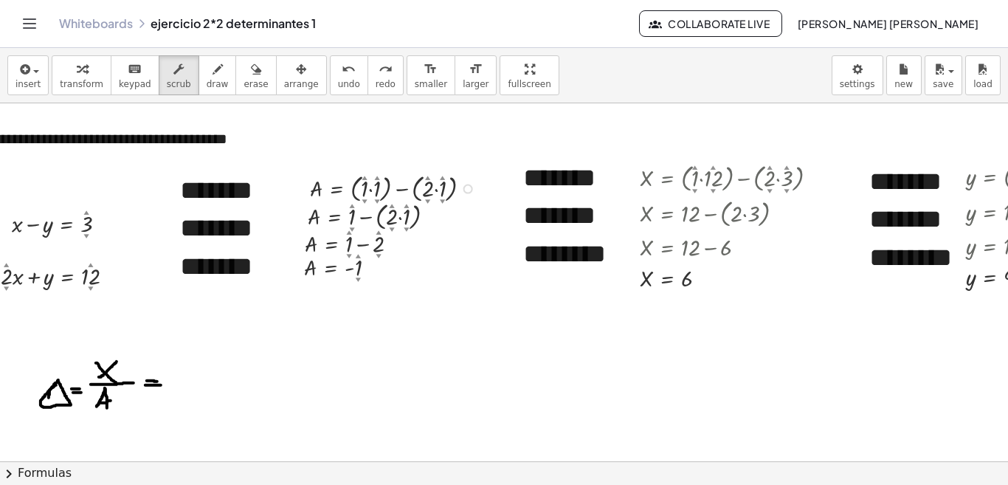
click at [364, 179] on div "▲" at bounding box center [363, 177] width 5 height 7
click at [364, 176] on div "▲" at bounding box center [363, 177] width 5 height 7
click at [364, 179] on div "▲" at bounding box center [363, 177] width 5 height 7
click at [129, 82] on span "keypad" at bounding box center [135, 84] width 32 height 10
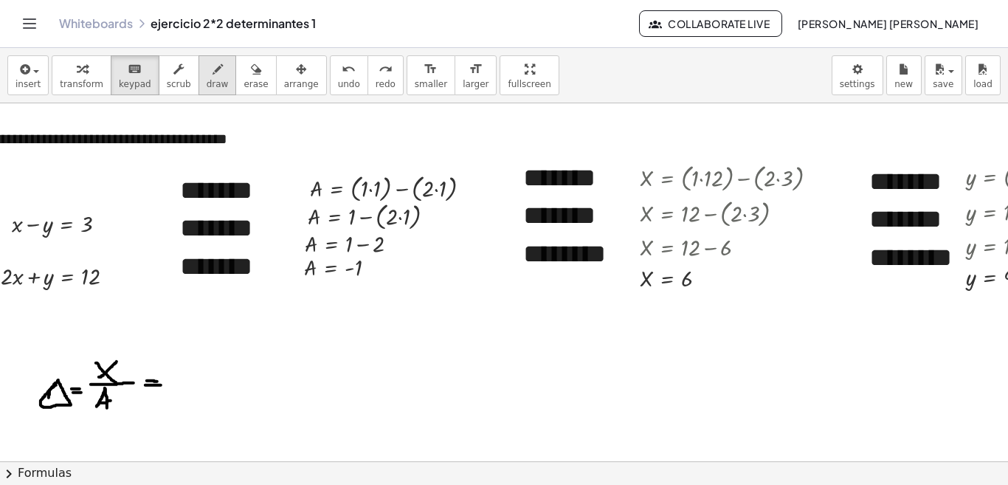
click at [212, 66] on icon "button" at bounding box center [217, 69] width 10 height 18
click at [590, 66] on div "insert select one: Math Expression Function Text Youtube Video Graphing Geometr…" at bounding box center [504, 75] width 1008 height 55
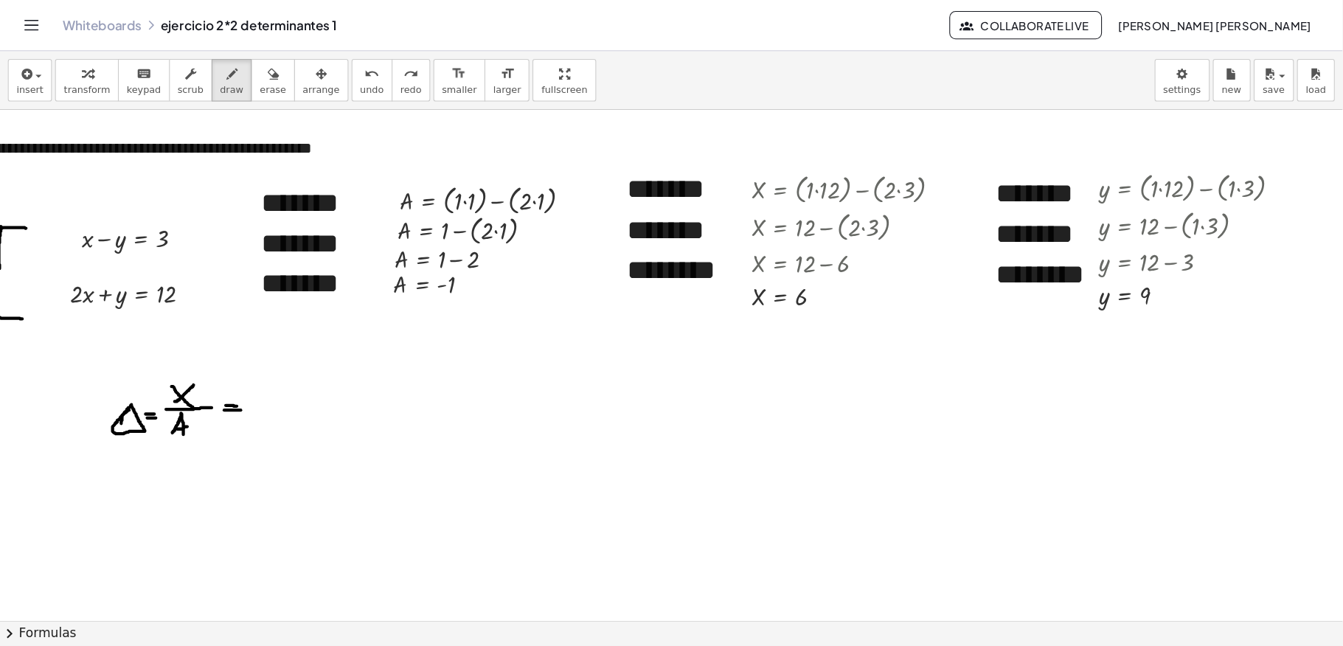
scroll to position [0, 0]
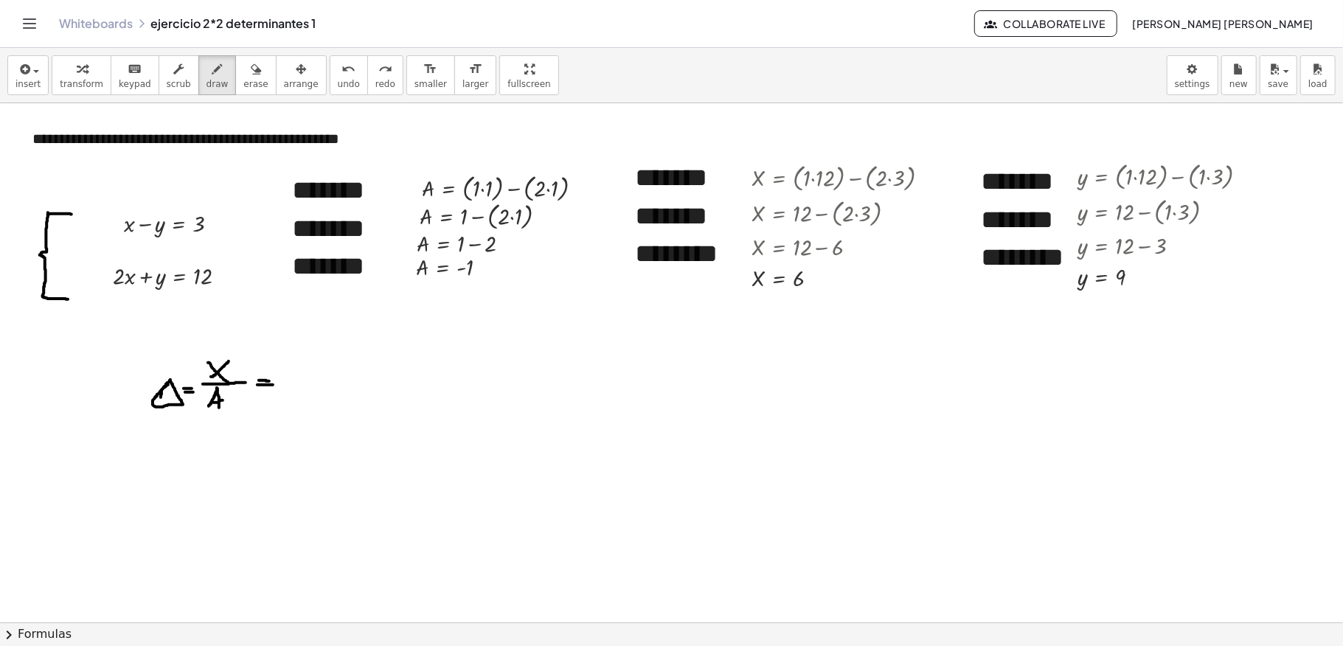
drag, startPoint x: 984, startPoint y: 6, endPoint x: 949, endPoint y: 63, distance: 67.6
click at [949, 63] on div "insert select one: Math Expression Function Text Youtube Video Graphing Geometr…" at bounding box center [671, 75] width 1343 height 55
click at [454, 74] on button "format_size larger" at bounding box center [475, 75] width 42 height 40
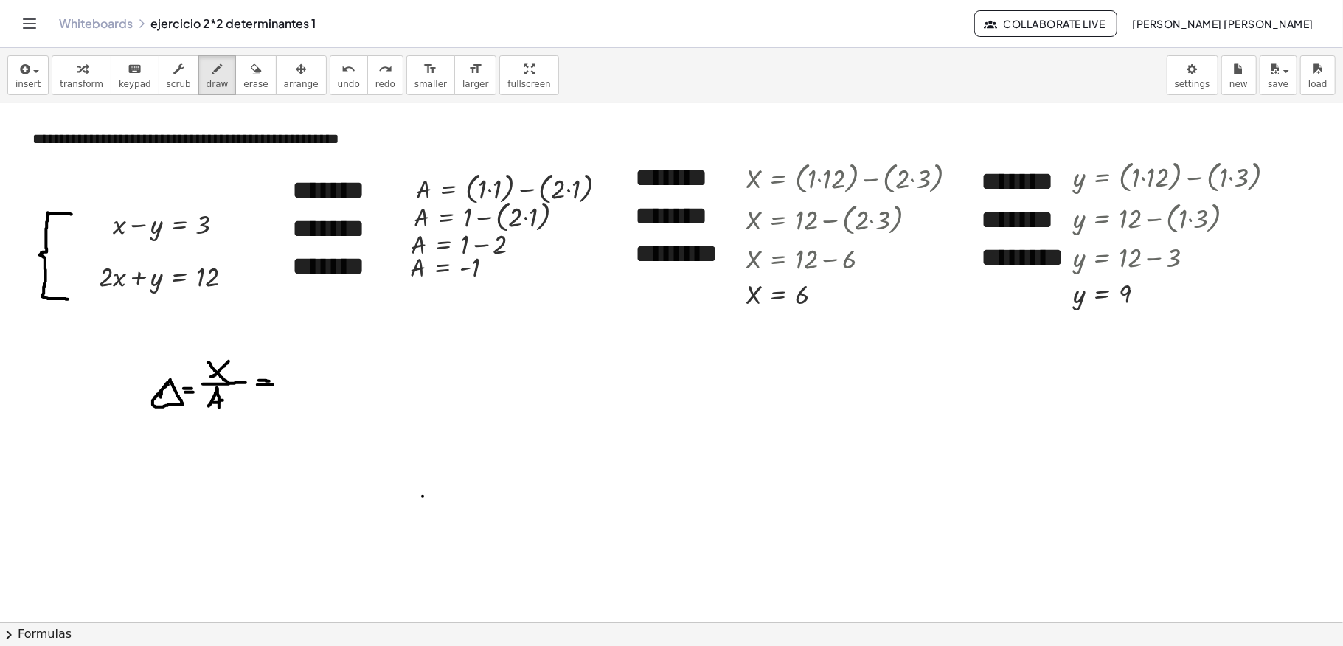
click at [423, 484] on div at bounding box center [671, 622] width 1343 height 1038
click at [83, 77] on div "button" at bounding box center [82, 69] width 44 height 18
click at [514, 443] on div at bounding box center [671, 622] width 1343 height 1038
click at [549, 484] on div at bounding box center [671, 622] width 1343 height 1038
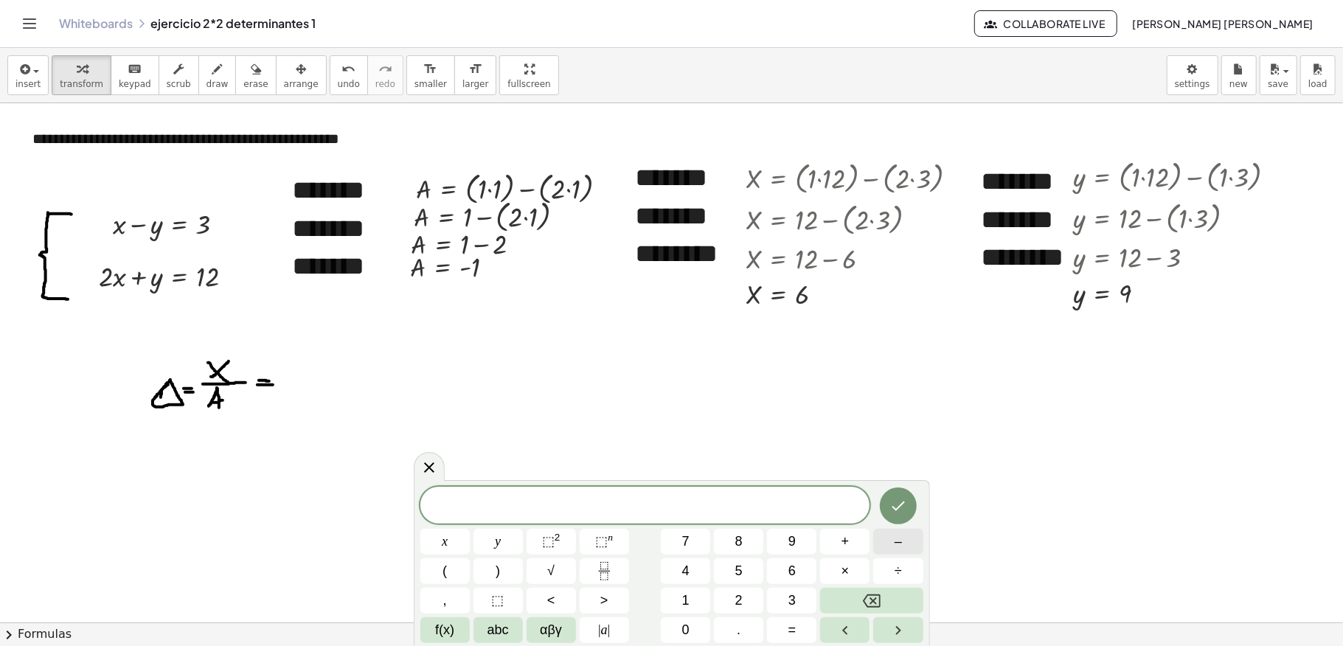
click at [895, 484] on span "–" at bounding box center [898, 542] width 7 height 20
click at [686, 484] on span "1" at bounding box center [685, 601] width 7 height 20
click at [853, 484] on button "Backspace" at bounding box center [871, 601] width 103 height 26
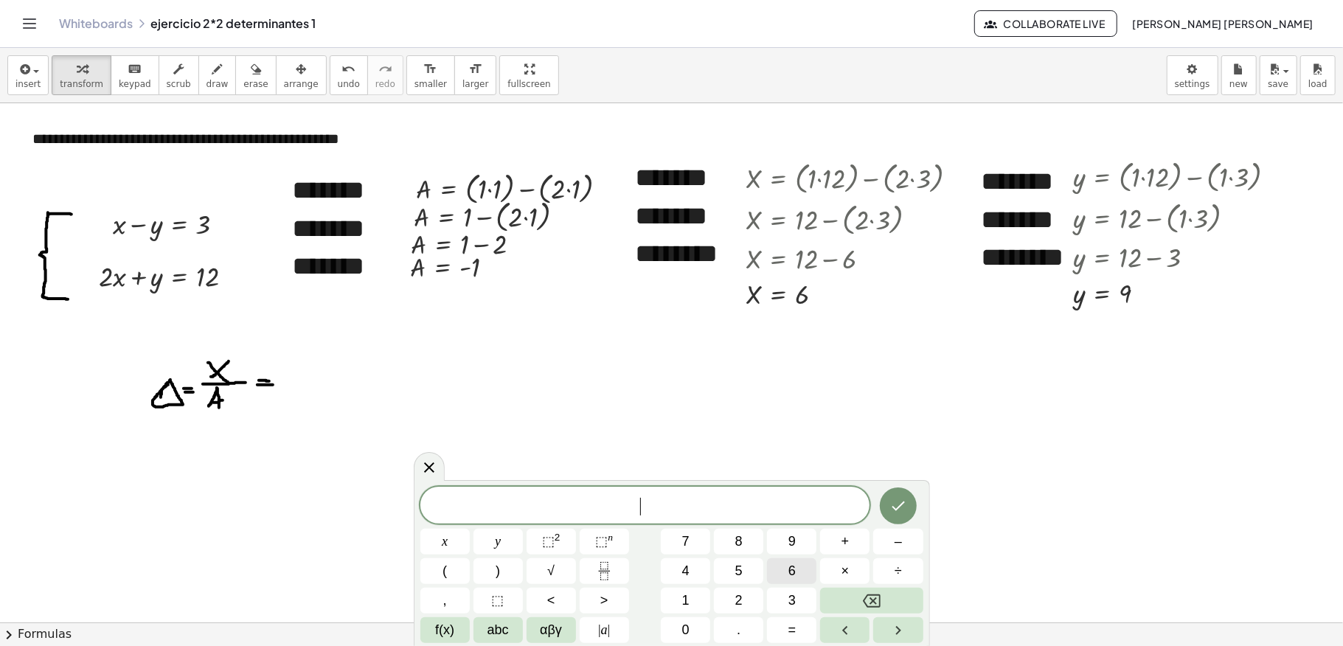
click at [783, 484] on button "6" at bounding box center [791, 571] width 49 height 26
click at [891, 484] on button "÷" at bounding box center [897, 571] width 49 height 26
click at [890, 484] on button "–" at bounding box center [897, 542] width 49 height 26
click at [671, 484] on button "1" at bounding box center [685, 601] width 49 height 26
click at [892, 484] on icon "Done" at bounding box center [899, 506] width 18 height 18
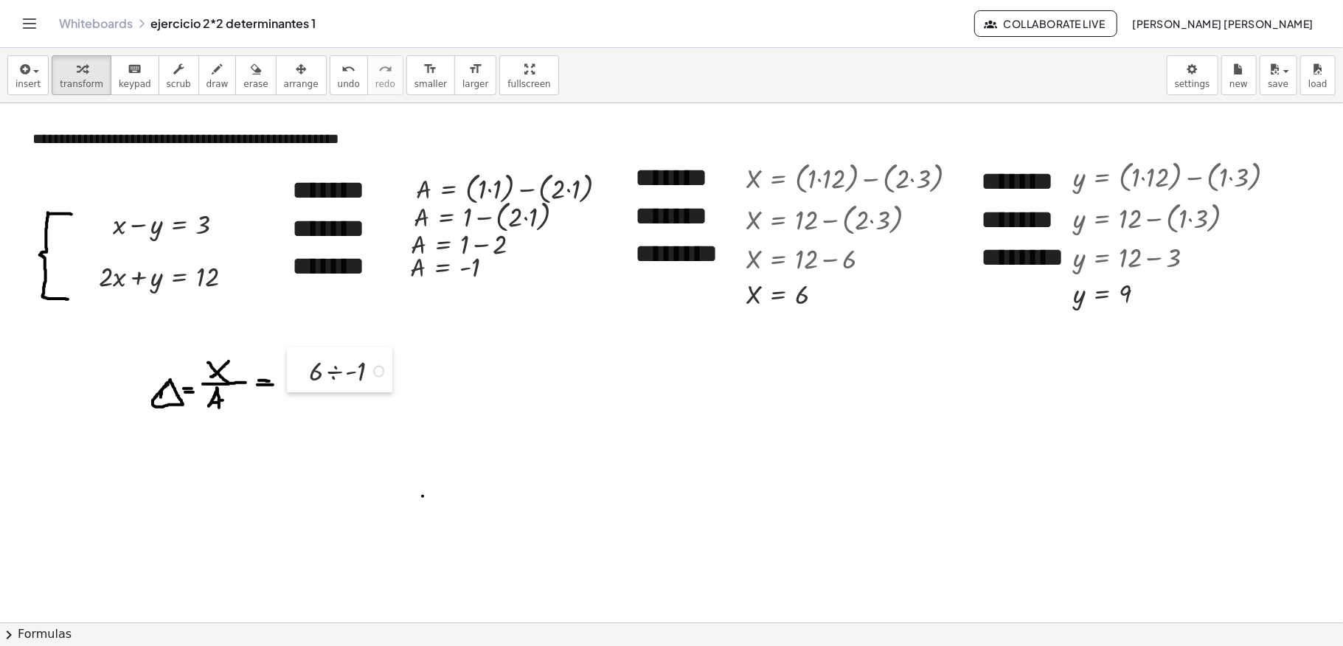
drag, startPoint x: 555, startPoint y: 591, endPoint x: 293, endPoint y: 375, distance: 339.5
click at [293, 375] on div at bounding box center [298, 369] width 22 height 45
click at [337, 375] on div at bounding box center [350, 370] width 97 height 38
click at [198, 93] on button "draw" at bounding box center [217, 75] width 38 height 40
click at [532, 370] on div at bounding box center [671, 622] width 1343 height 1038
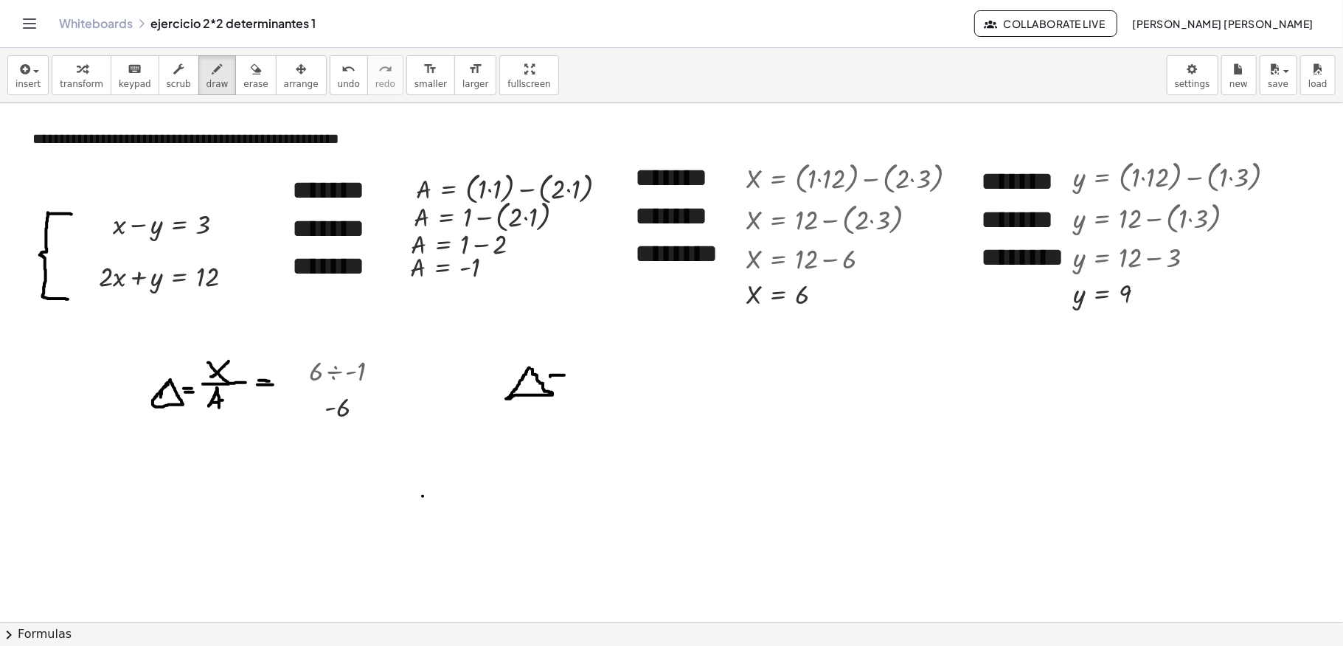
drag, startPoint x: 550, startPoint y: 378, endPoint x: 564, endPoint y: 376, distance: 14.1
click at [564, 376] on div at bounding box center [671, 622] width 1343 height 1038
drag, startPoint x: 552, startPoint y: 379, endPoint x: 567, endPoint y: 378, distance: 14.8
click at [567, 378] on div at bounding box center [671, 622] width 1343 height 1038
drag, startPoint x: 552, startPoint y: 384, endPoint x: 571, endPoint y: 384, distance: 19.2
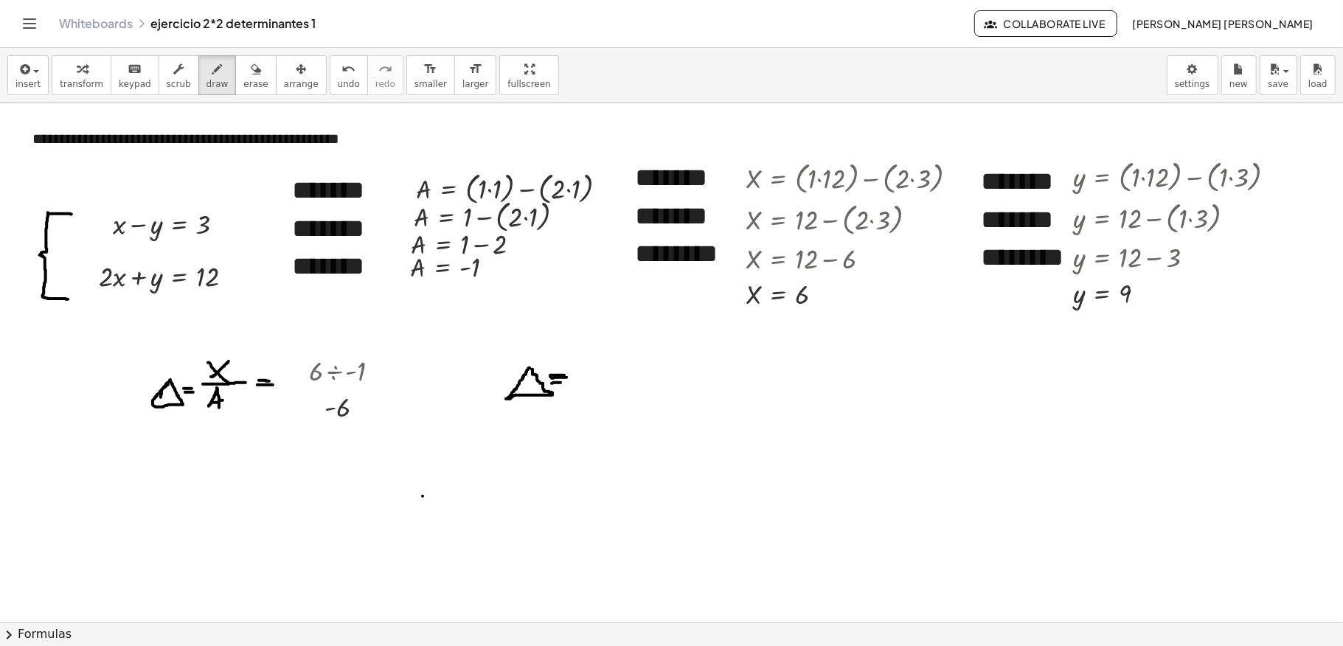
click at [571, 384] on div at bounding box center [671, 622] width 1343 height 1038
drag, startPoint x: 584, startPoint y: 376, endPoint x: 612, endPoint y: 370, distance: 27.9
click at [612, 370] on div at bounding box center [671, 622] width 1343 height 1038
click at [338, 80] on span "undo" at bounding box center [349, 84] width 22 height 10
drag, startPoint x: 583, startPoint y: 378, endPoint x: 641, endPoint y: 373, distance: 58.5
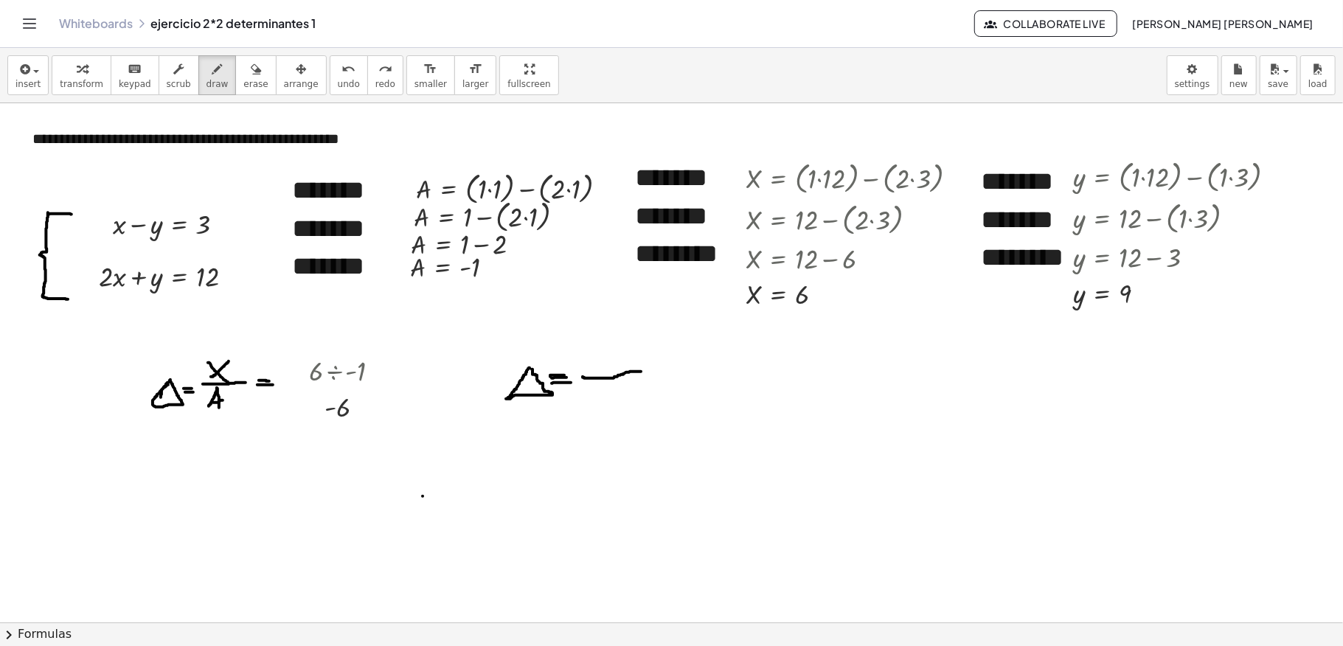
click at [641, 373] on div at bounding box center [671, 622] width 1343 height 1038
click at [338, 83] on span "undo" at bounding box center [349, 84] width 22 height 10
drag, startPoint x: 582, startPoint y: 379, endPoint x: 632, endPoint y: 378, distance: 50.2
click at [632, 378] on div at bounding box center [671, 622] width 1343 height 1038
drag, startPoint x: 600, startPoint y: 353, endPoint x: 591, endPoint y: 363, distance: 13.6
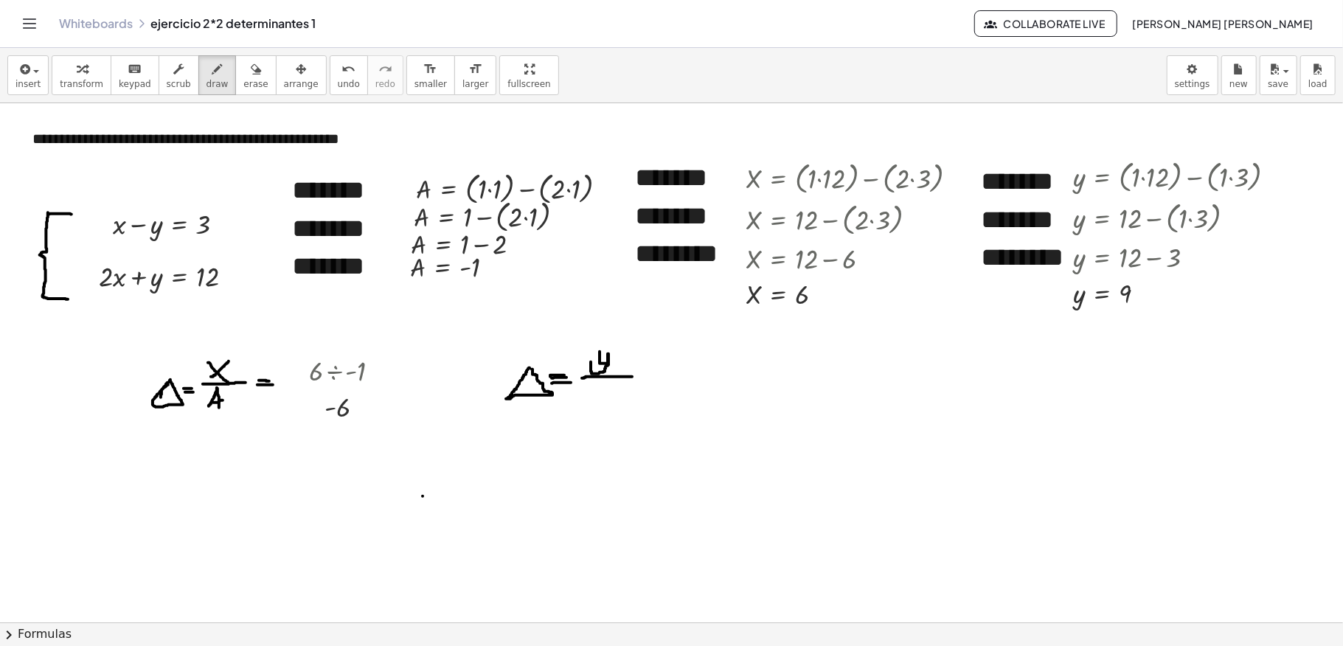
click at [591, 363] on div at bounding box center [671, 622] width 1343 height 1038
drag, startPoint x: 597, startPoint y: 381, endPoint x: 589, endPoint y: 397, distance: 17.8
click at [589, 397] on div at bounding box center [671, 622] width 1343 height 1038
drag, startPoint x: 599, startPoint y: 378, endPoint x: 605, endPoint y: 398, distance: 20.8
click at [605, 398] on div at bounding box center [671, 622] width 1343 height 1038
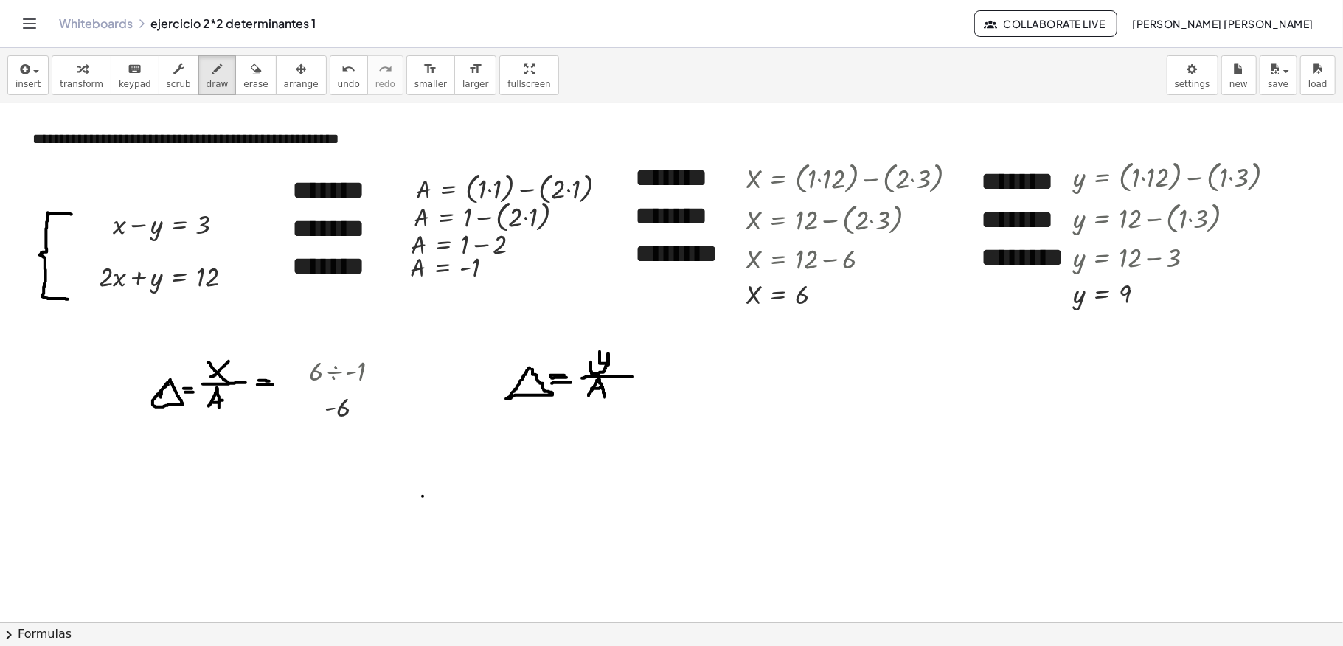
drag, startPoint x: 592, startPoint y: 390, endPoint x: 609, endPoint y: 387, distance: 18.1
click at [609, 387] on div at bounding box center [671, 622] width 1343 height 1038
drag, startPoint x: 651, startPoint y: 370, endPoint x: 659, endPoint y: 373, distance: 8.9
click at [662, 373] on div at bounding box center [671, 622] width 1343 height 1038
drag, startPoint x: 646, startPoint y: 378, endPoint x: 665, endPoint y: 375, distance: 18.7
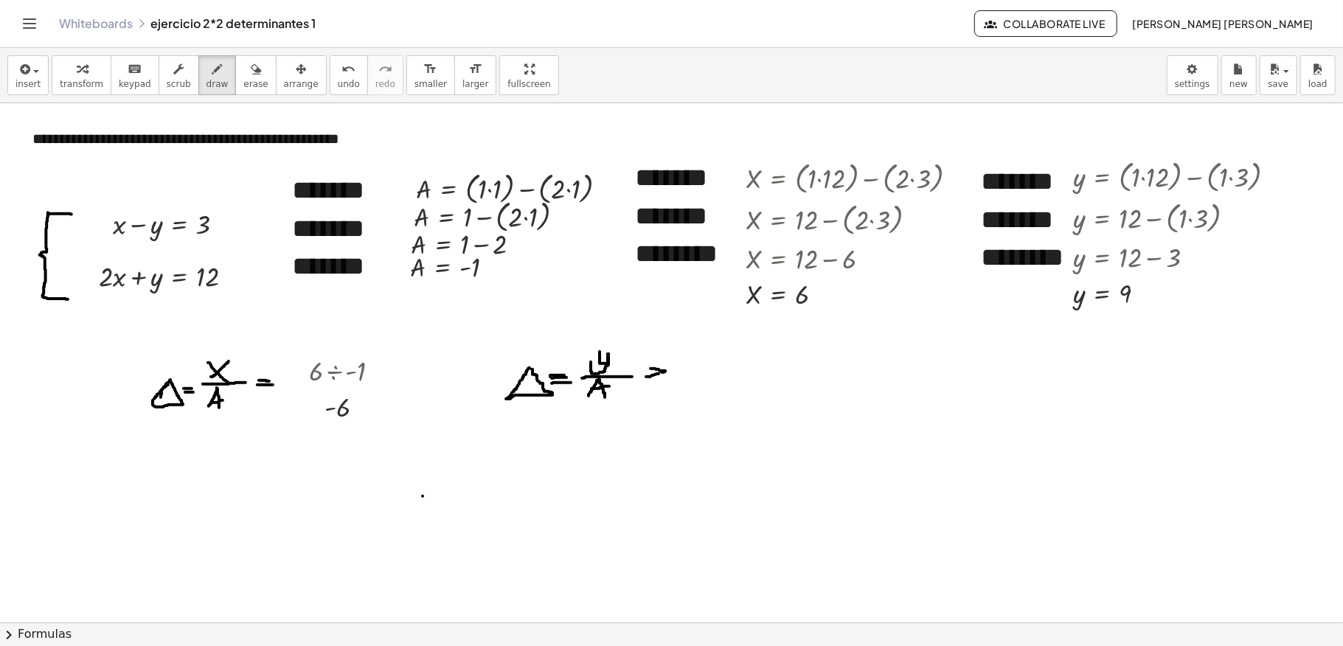
click at [665, 375] on div at bounding box center [671, 622] width 1343 height 1038
click at [338, 80] on span "undo" at bounding box center [349, 84] width 22 height 10
drag, startPoint x: 661, startPoint y: 381, endPoint x: 644, endPoint y: 376, distance: 17.5
click at [644, 376] on div at bounding box center [671, 622] width 1343 height 1038
click at [693, 484] on div at bounding box center [671, 622] width 1343 height 1038
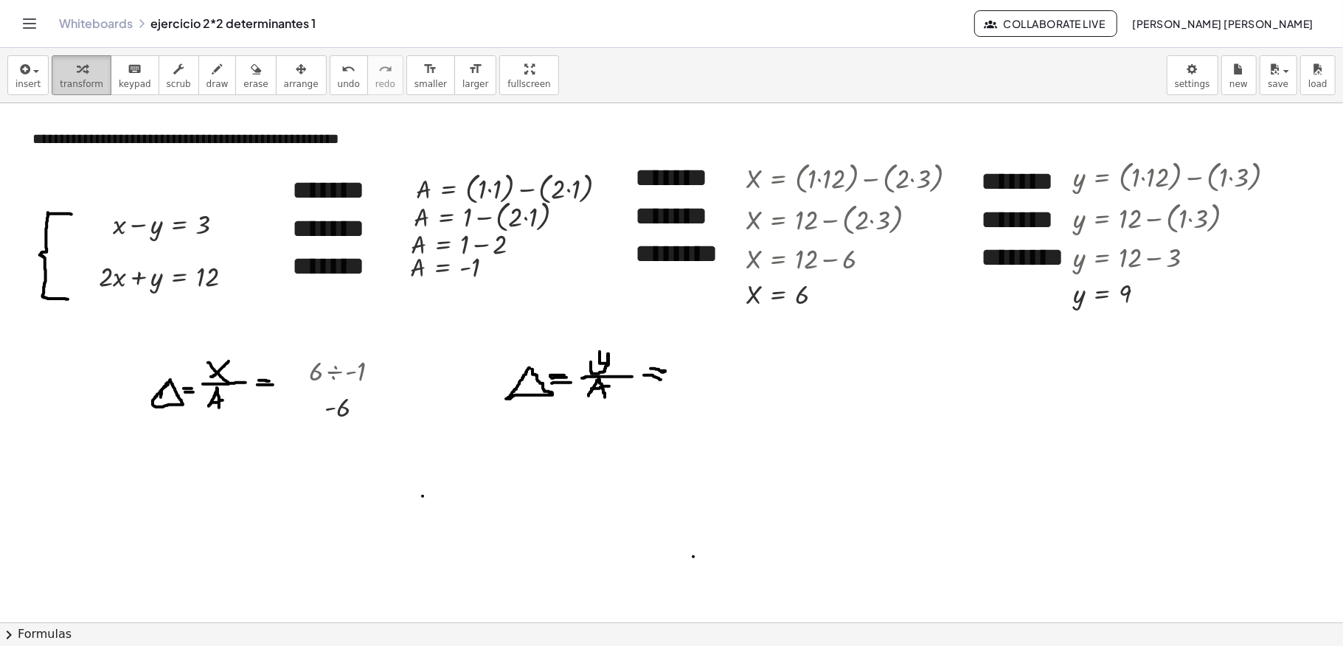
click at [84, 66] on div "button" at bounding box center [82, 69] width 44 height 18
click at [713, 484] on div at bounding box center [671, 622] width 1343 height 1038
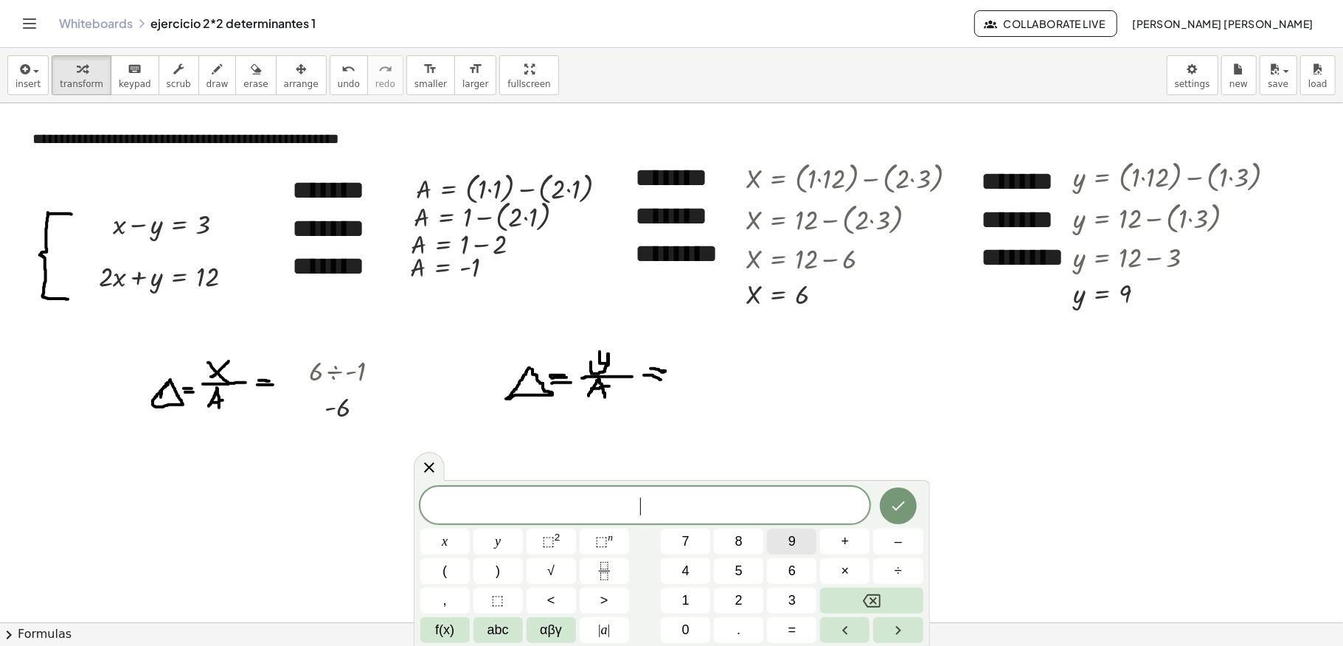
click at [783, 484] on button "9" at bounding box center [791, 542] width 49 height 26
click at [898, 484] on button "÷" at bounding box center [897, 571] width 49 height 26
click at [901, 484] on span "–" at bounding box center [898, 542] width 7 height 20
click at [698, 484] on button "1" at bounding box center [685, 601] width 49 height 26
click at [890, 484] on icon "Done" at bounding box center [899, 506] width 18 height 18
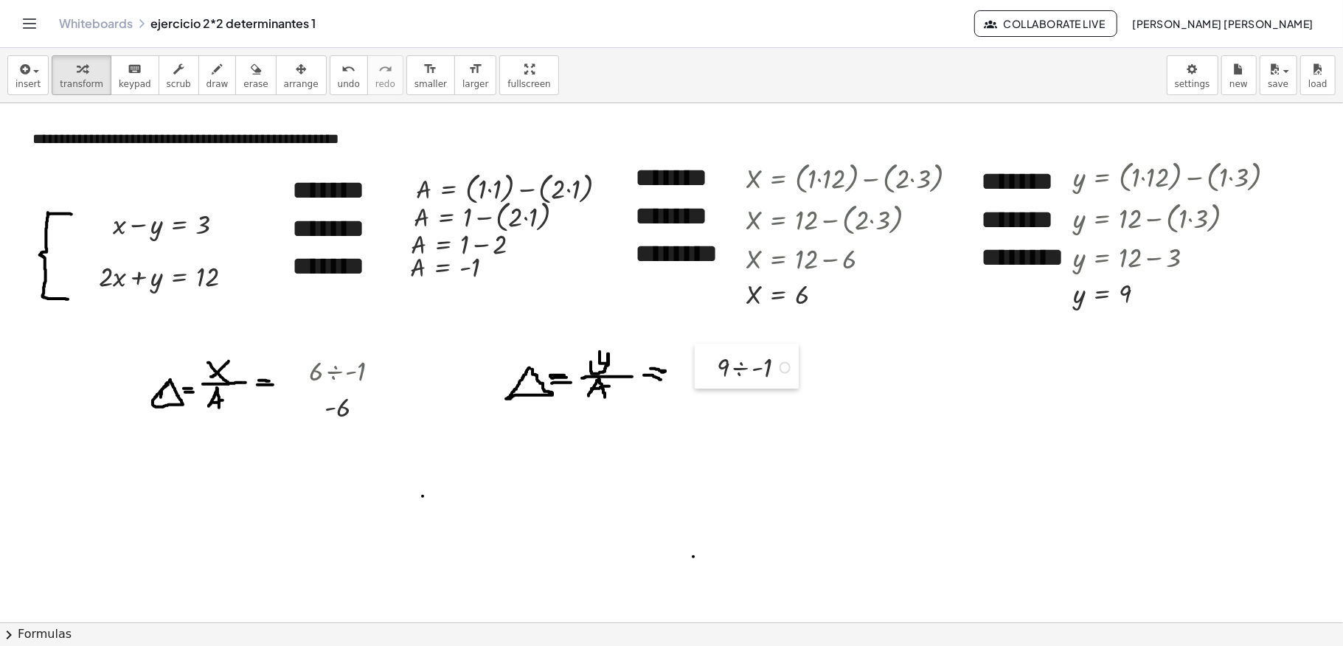
drag, startPoint x: 720, startPoint y: 591, endPoint x: 700, endPoint y: 361, distance: 230.3
click at [701, 363] on div at bounding box center [706, 366] width 22 height 45
click at [747, 364] on div at bounding box center [756, 362] width 96 height 38
click at [1007, 84] on button "save" at bounding box center [1279, 75] width 38 height 40
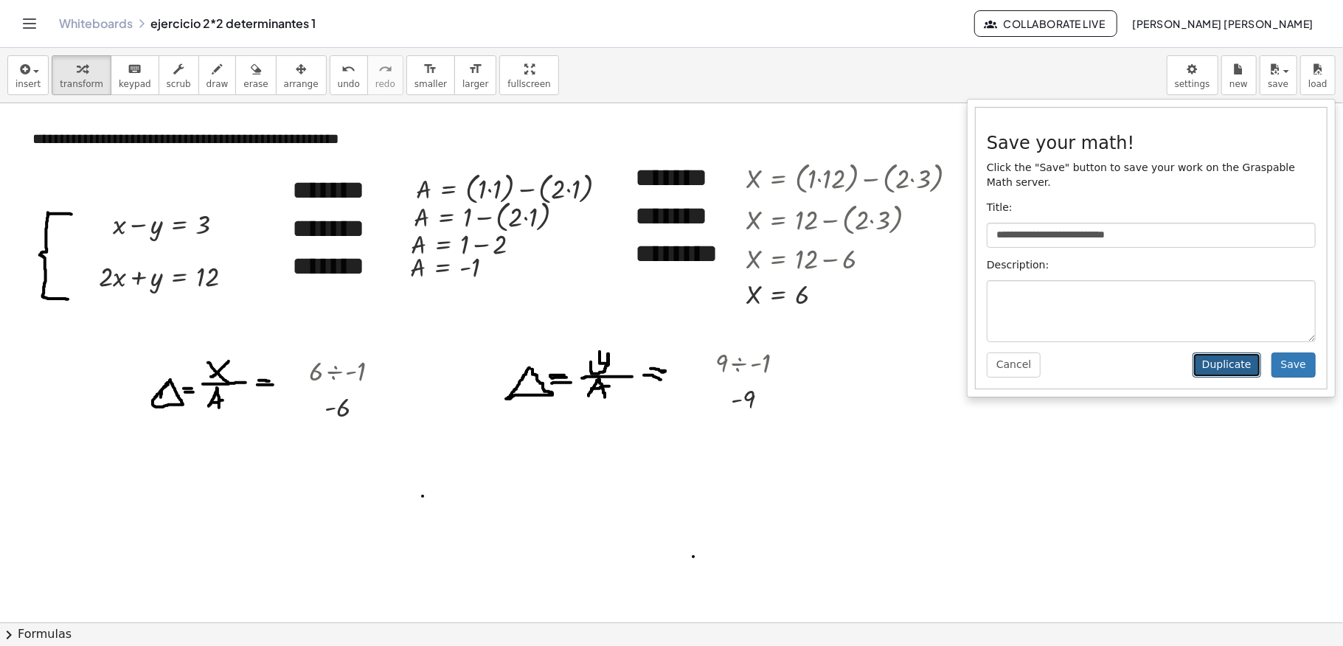
click at [1007, 360] on button "Duplicate" at bounding box center [1227, 365] width 69 height 25
